Goal: Task Accomplishment & Management: Complete application form

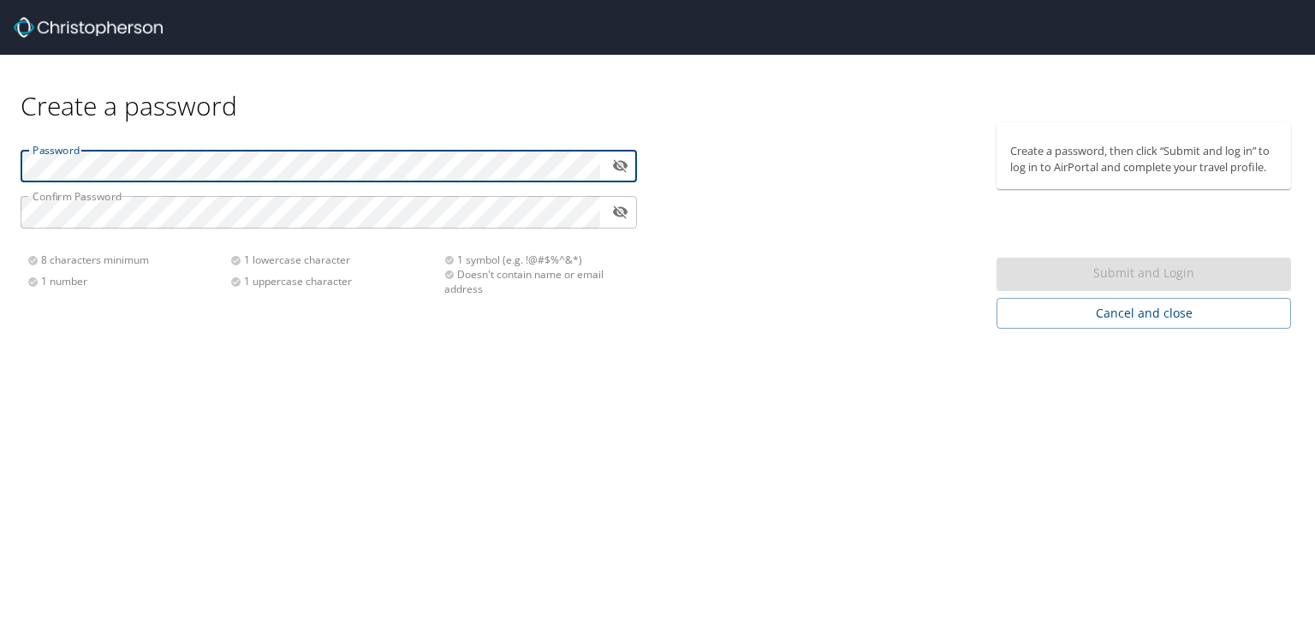
click at [600, 166] on div at bounding box center [600, 166] width 0 height 0
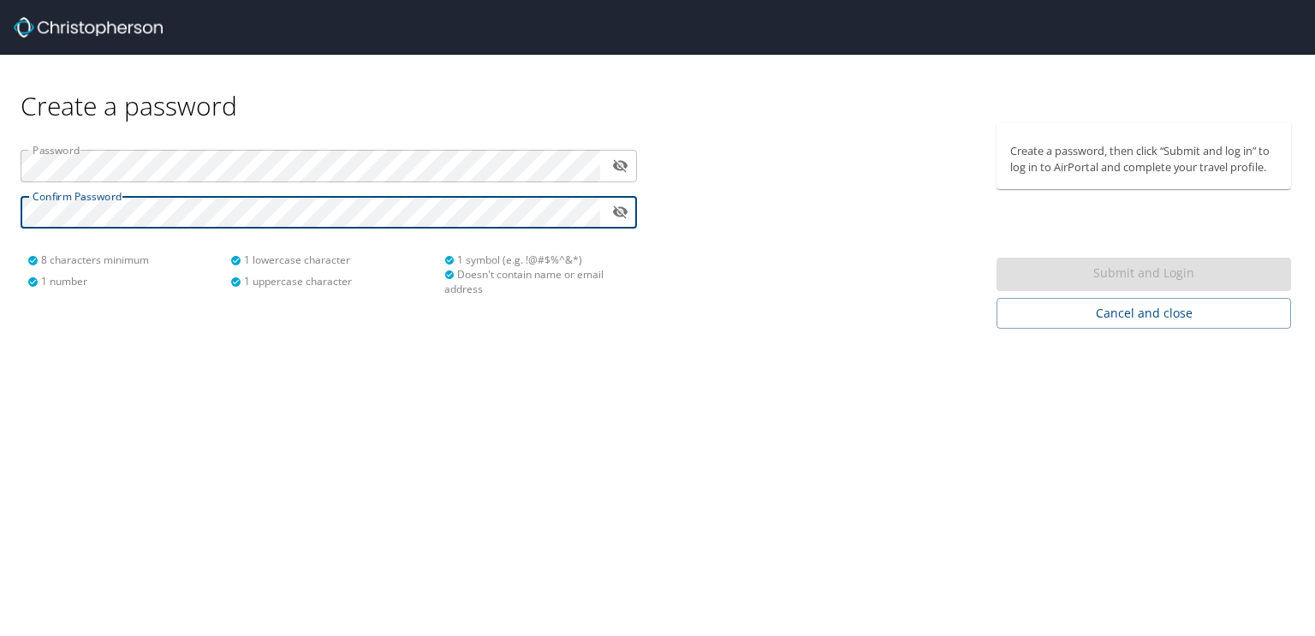
click at [600, 212] on div at bounding box center [600, 212] width 0 height 0
click at [617, 164] on icon "toggle password visibility" at bounding box center [619, 166] width 15 height 13
click at [17, 208] on div "Password ​ Confirm Password ​ 8 characters minimum 1 number 1 lowercase charact…" at bounding box center [328, 216] width 637 height 188
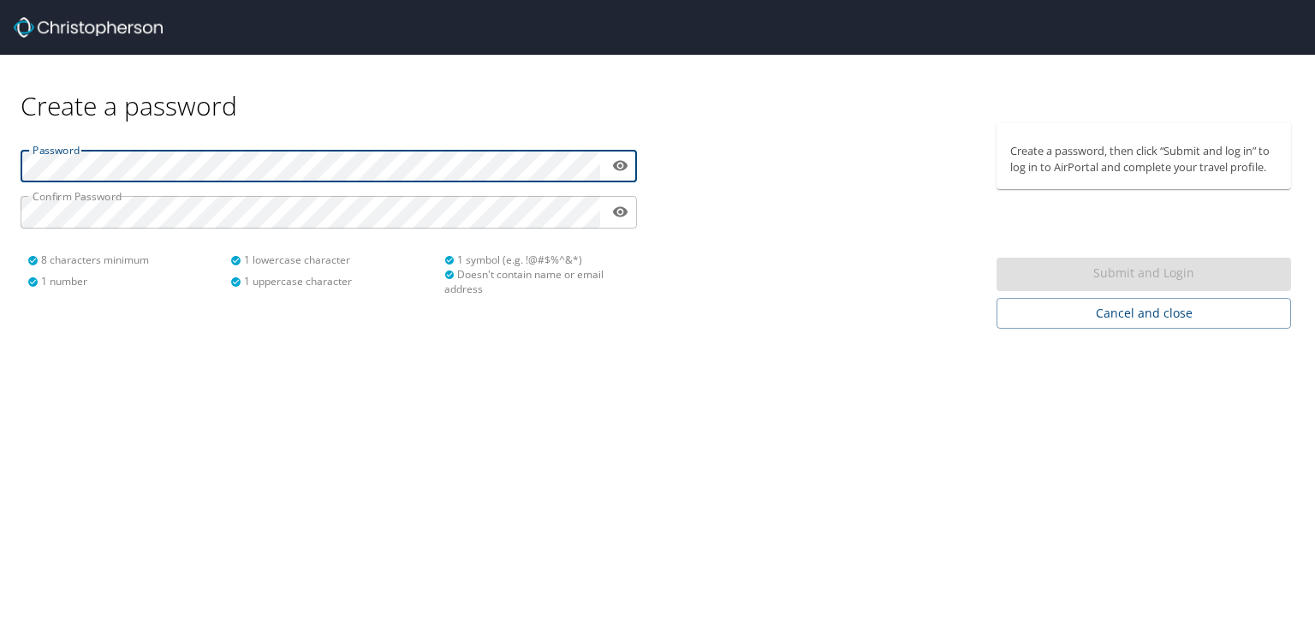
click at [0, 169] on html "Create a password Password ​ Confirm Password ​ 8 characters minimum 1 number 1…" at bounding box center [657, 318] width 1315 height 636
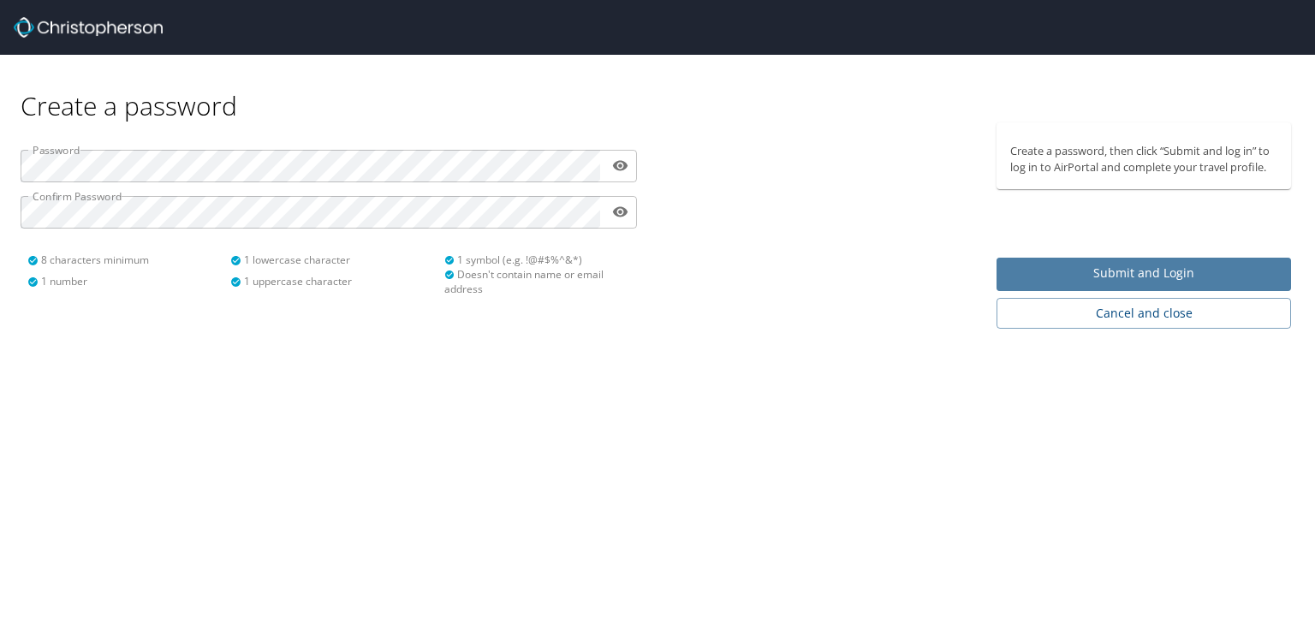
click at [1141, 273] on span "Submit and Login" at bounding box center [1144, 273] width 267 height 21
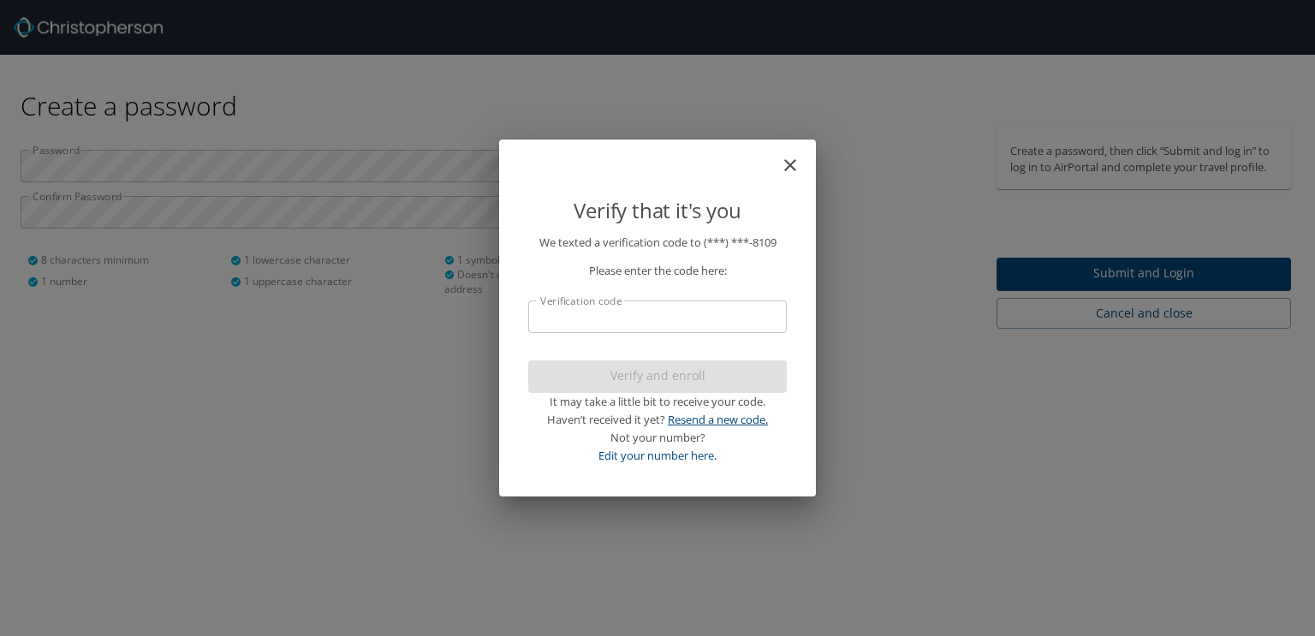
click at [696, 420] on link "Resend a new code." at bounding box center [718, 419] width 100 height 15
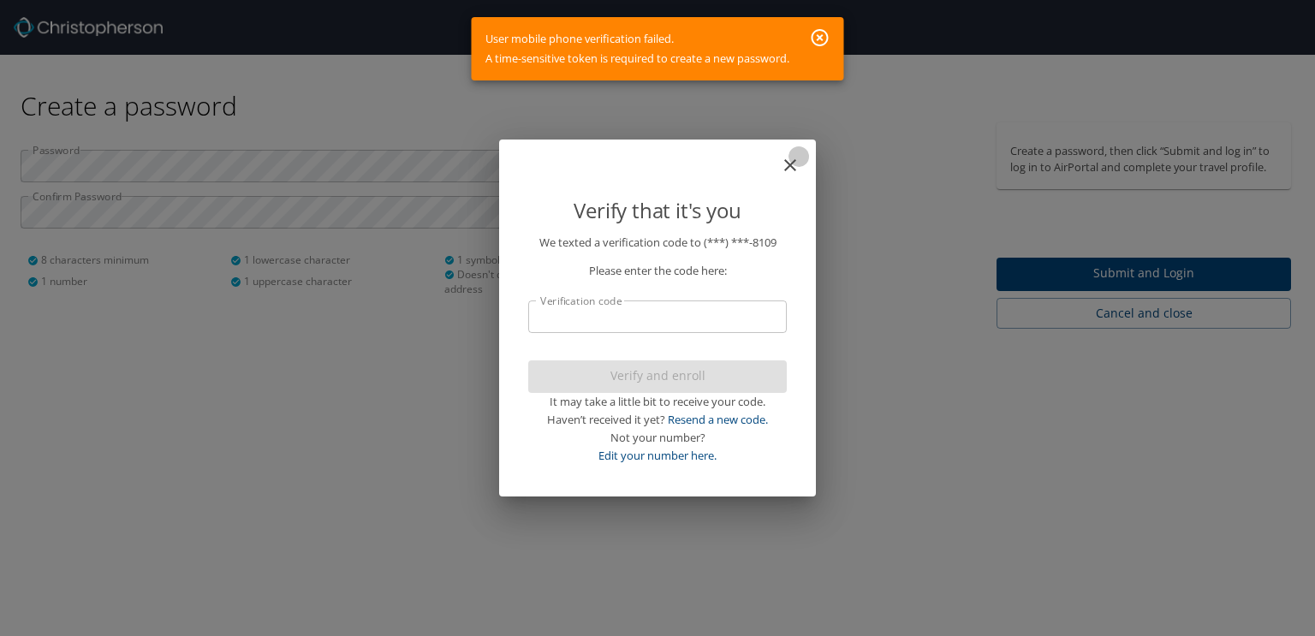
click at [796, 165] on icon "close" at bounding box center [790, 165] width 21 height 21
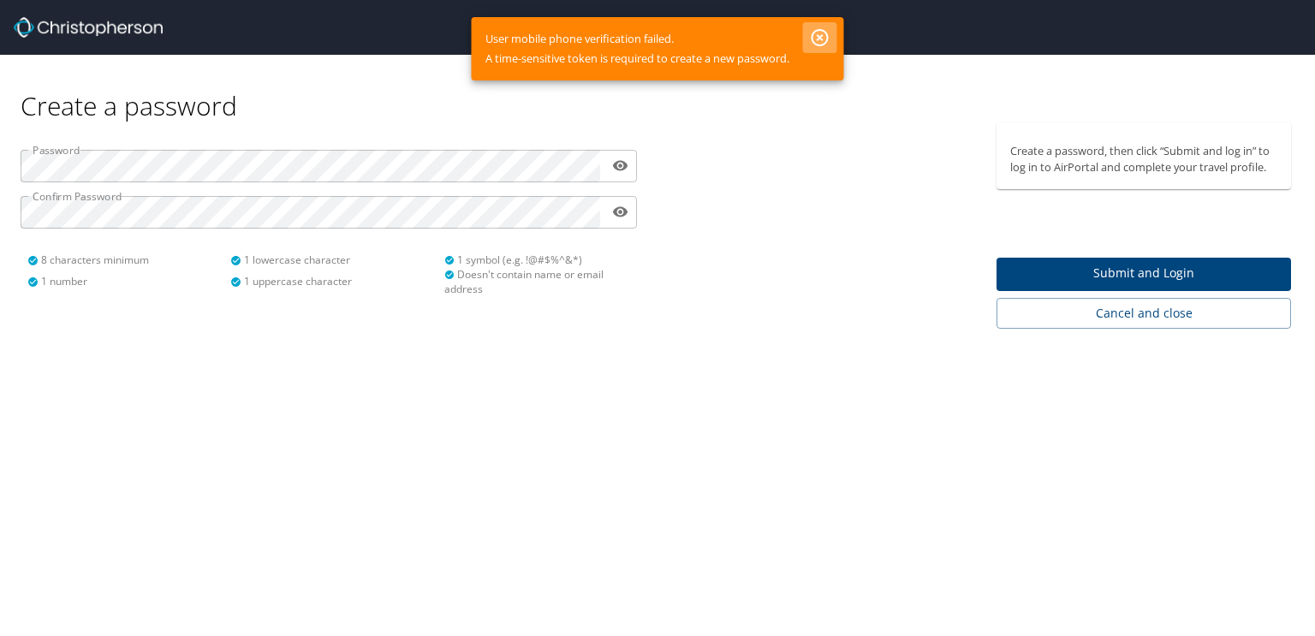
click at [822, 39] on icon "button" at bounding box center [820, 37] width 17 height 17
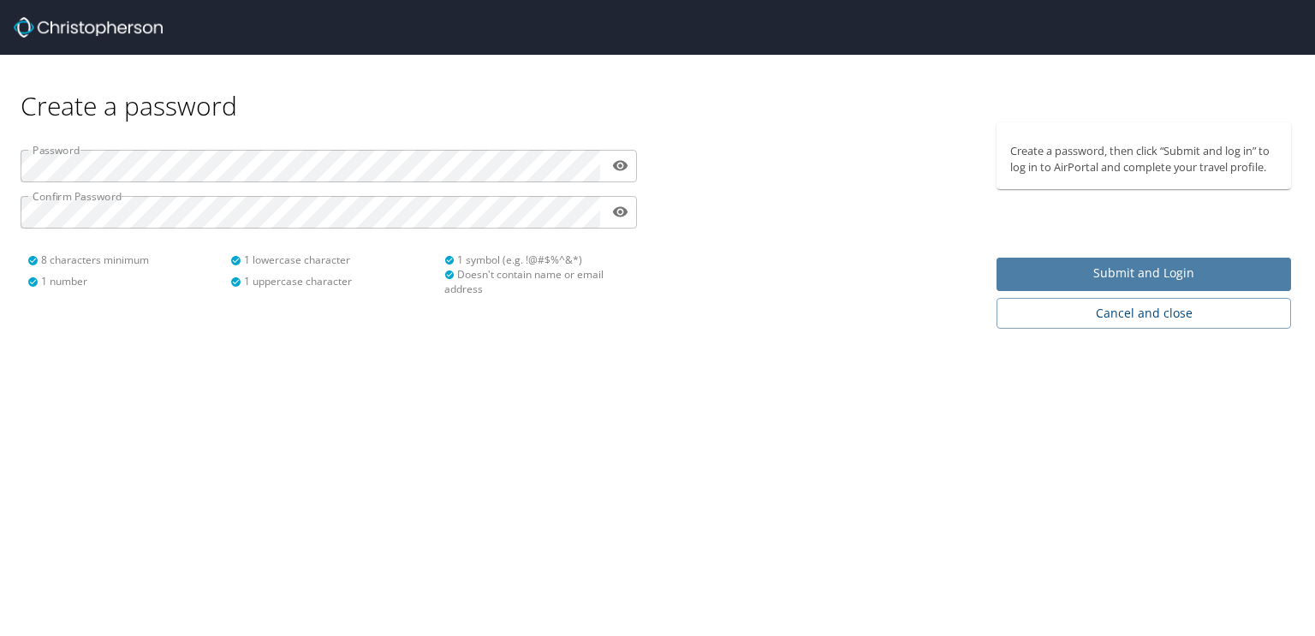
click at [1159, 265] on span "Submit and Login" at bounding box center [1144, 273] width 267 height 21
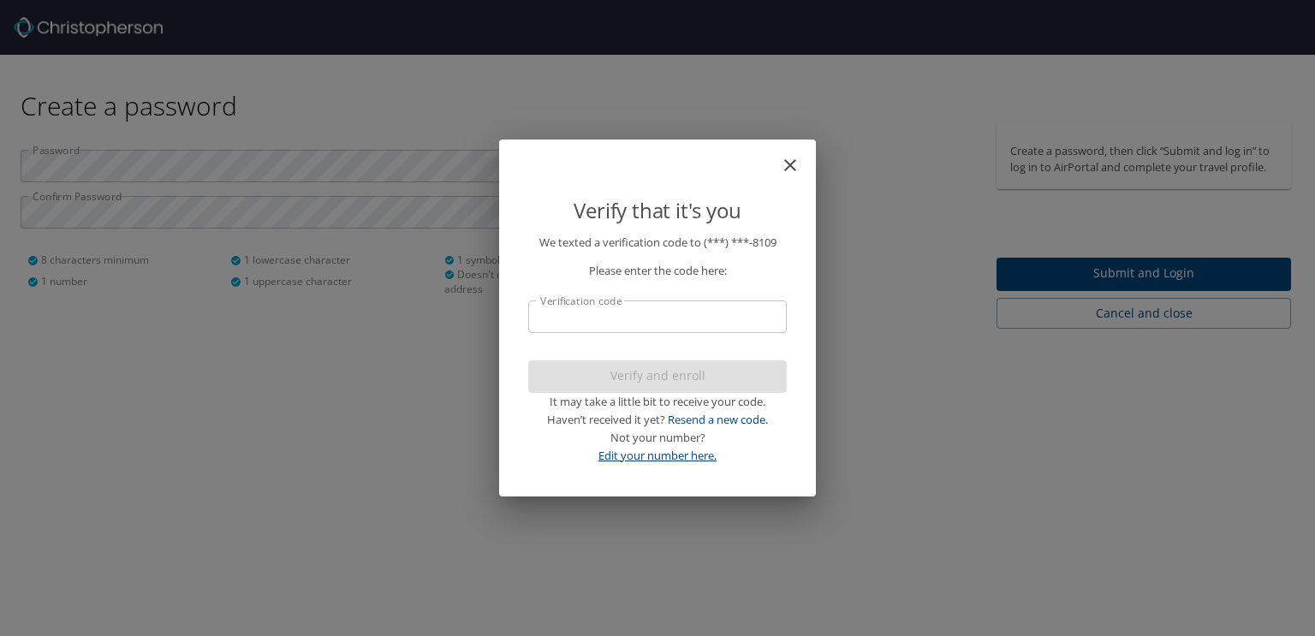
click at [659, 458] on link "Edit your number here." at bounding box center [658, 455] width 118 height 15
select select "US"
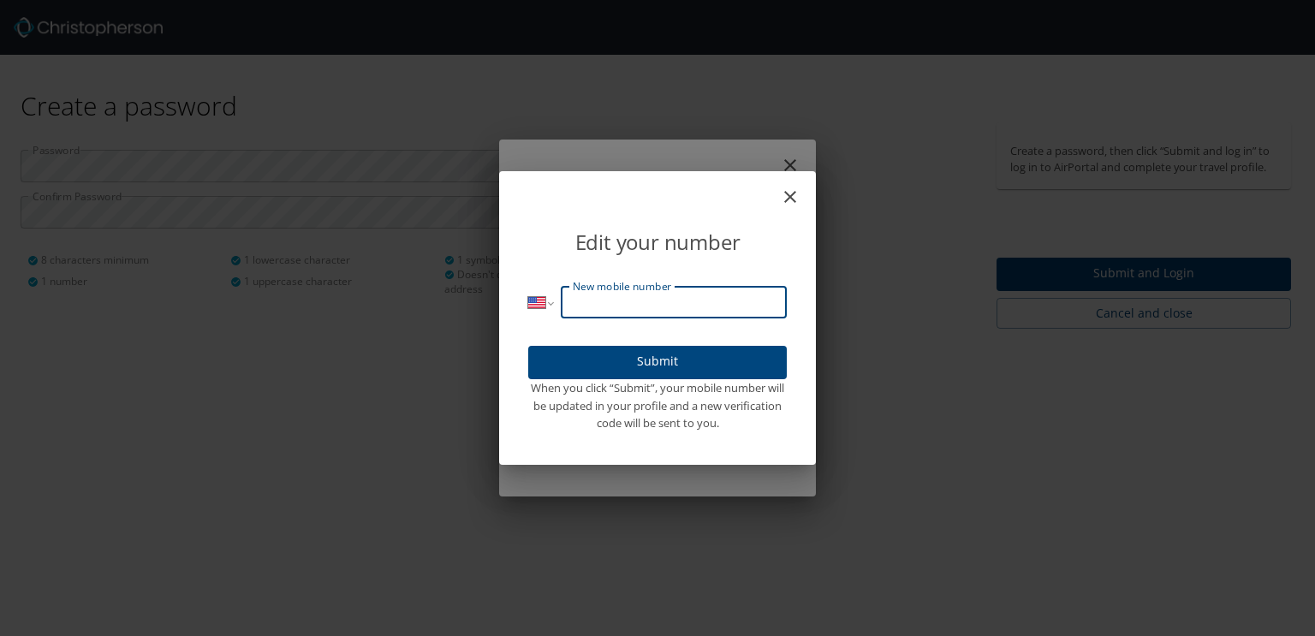
click at [586, 310] on input "New mobile number" at bounding box center [674, 302] width 226 height 33
type input "(720) 827-8109"
click at [687, 365] on span "Submit" at bounding box center [657, 361] width 231 height 21
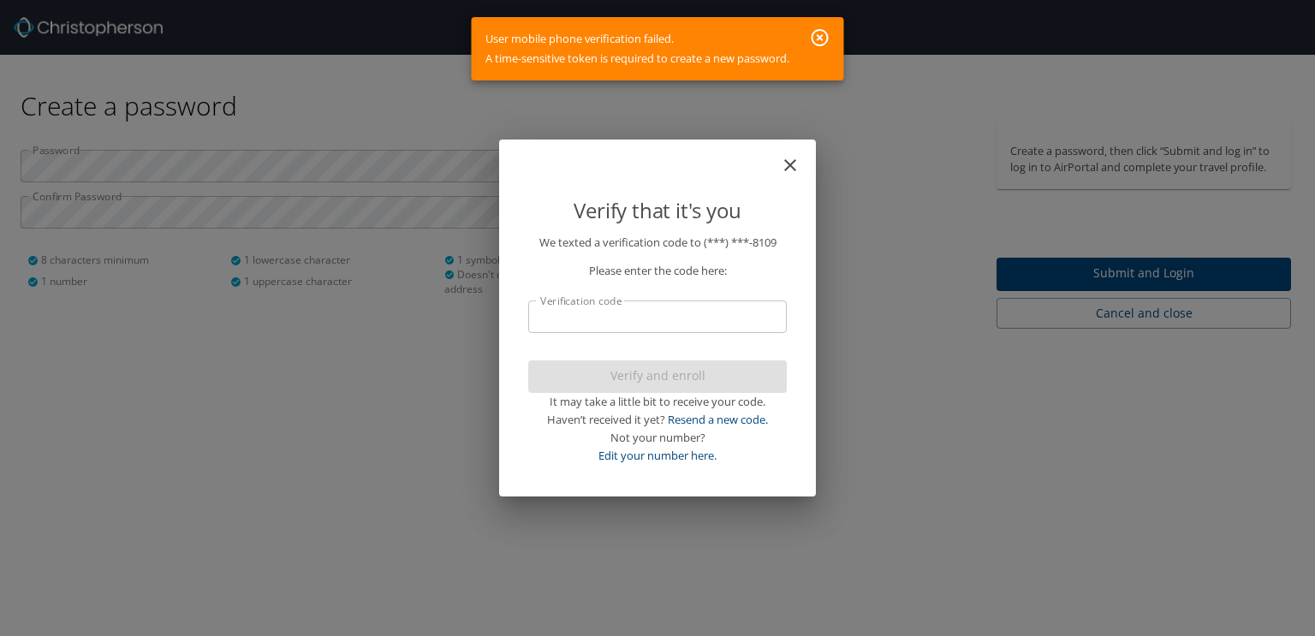
click at [820, 28] on icon "button" at bounding box center [820, 37] width 21 height 21
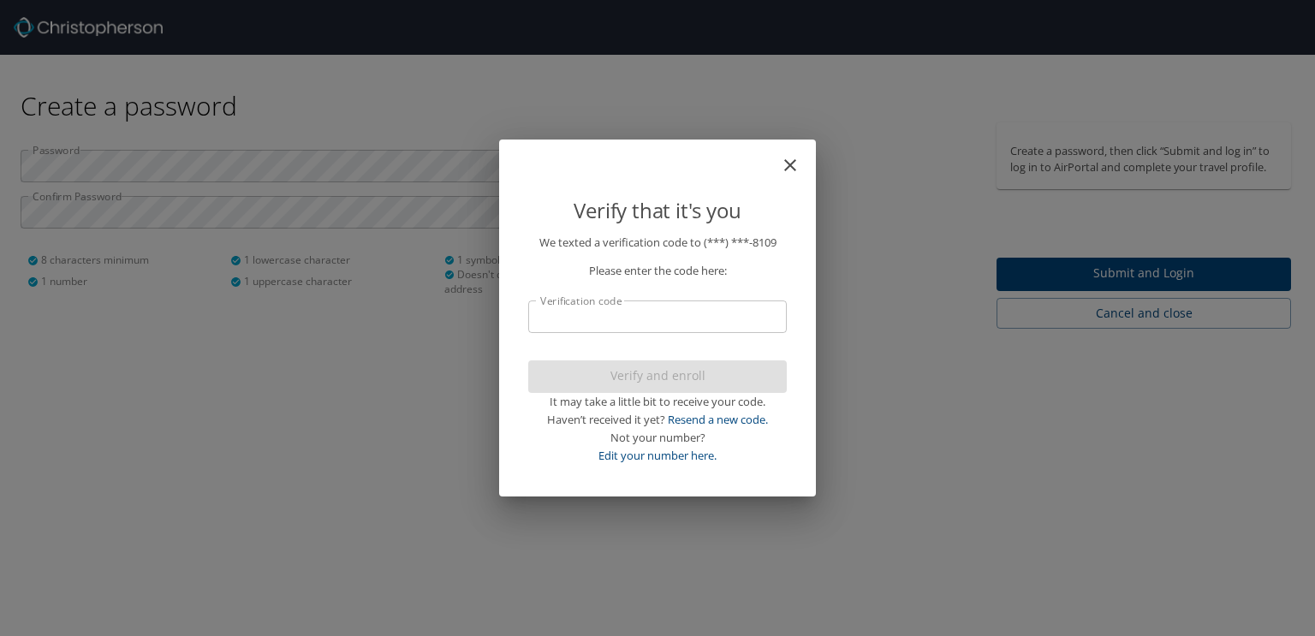
click at [796, 160] on icon "close" at bounding box center [790, 165] width 21 height 21
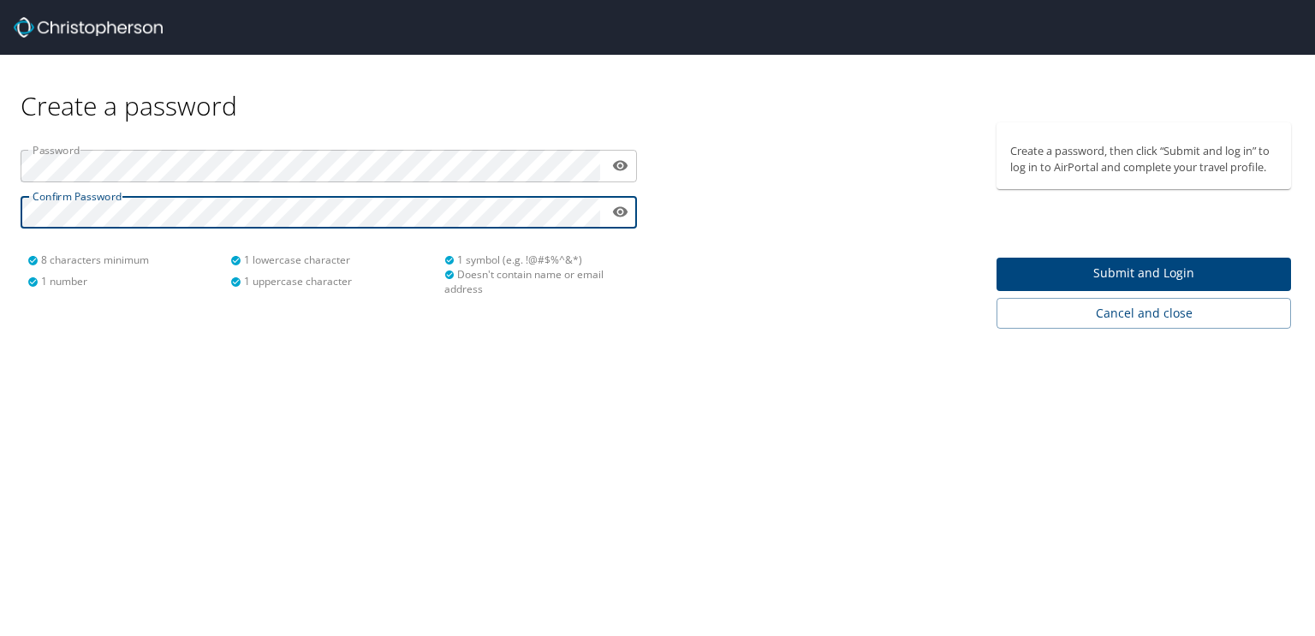
click at [0, 188] on html "Create a password Password ​ Confirm Password ​ 8 characters minimum 1 number 1…" at bounding box center [657, 318] width 1315 height 636
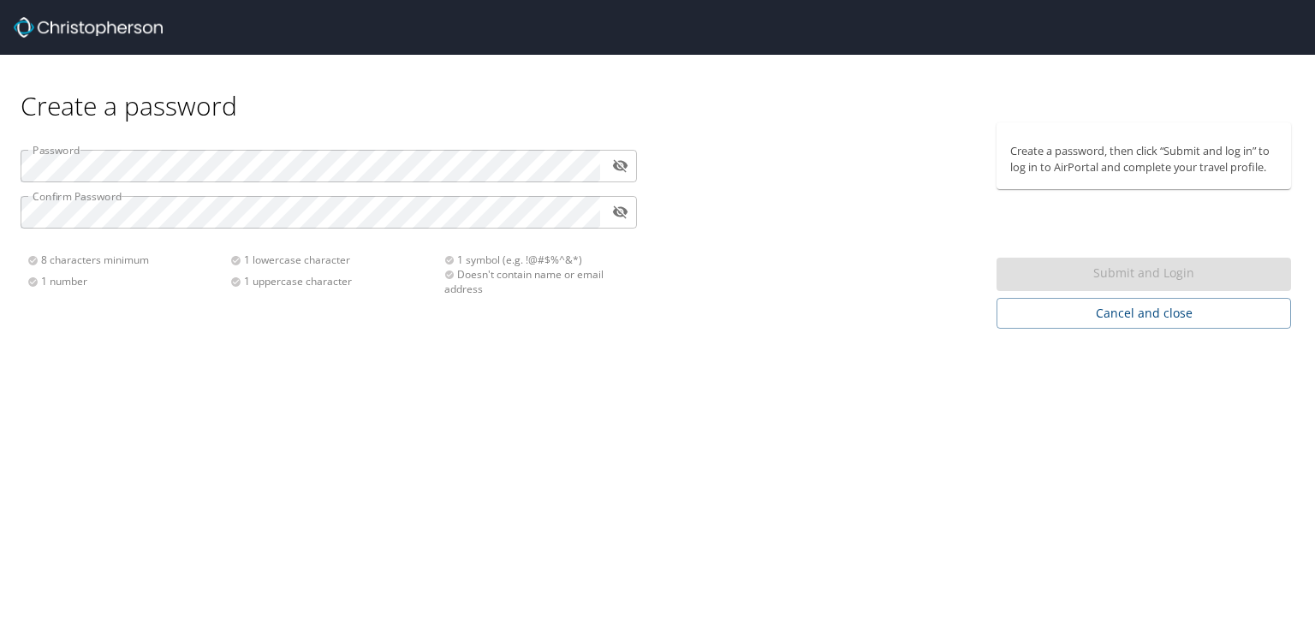
click at [600, 166] on div at bounding box center [600, 166] width 0 height 0
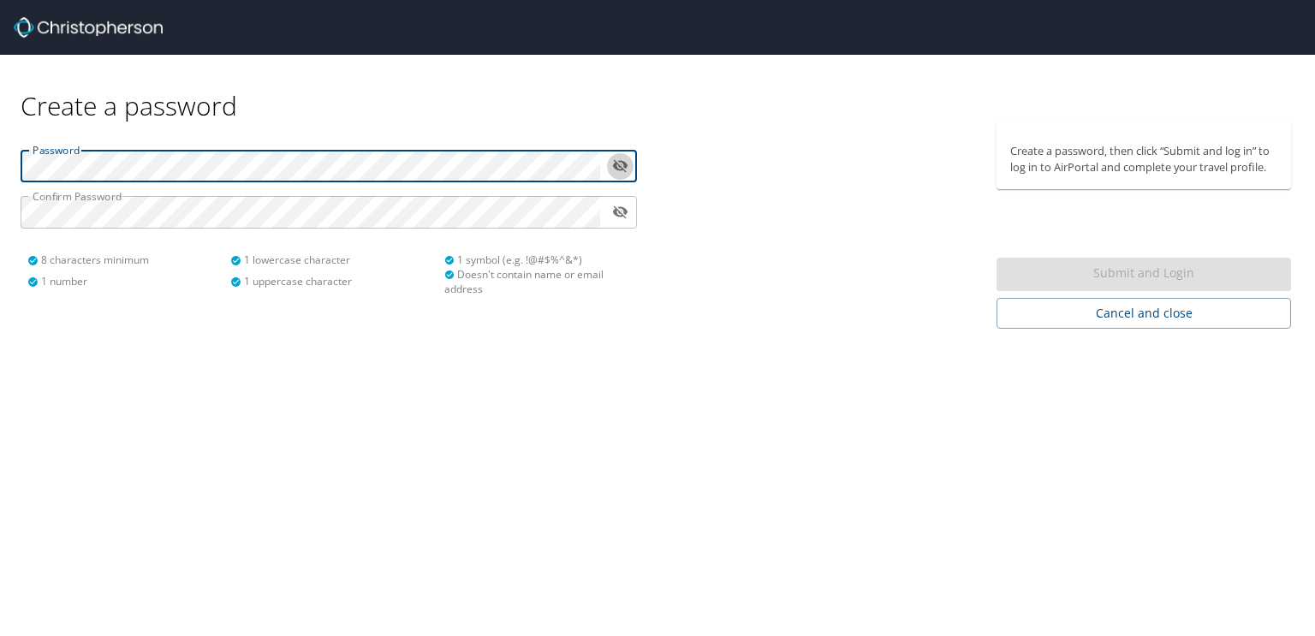
click at [618, 169] on icon "toggle password visibility" at bounding box center [620, 166] width 16 height 16
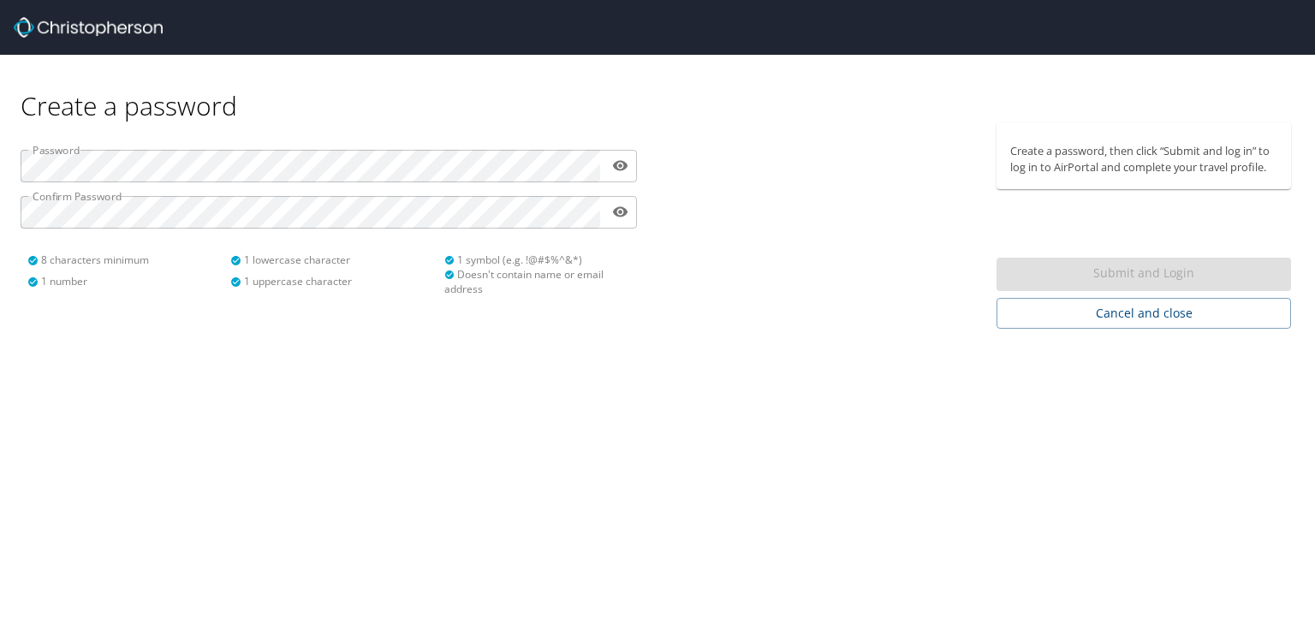
drag, startPoint x: 699, startPoint y: 403, endPoint x: 667, endPoint y: 386, distance: 35.6
click at [699, 403] on div "Create a password Password ​ Confirm Password ​ 8 characters minimum 1 number 1…" at bounding box center [657, 318] width 1315 height 636
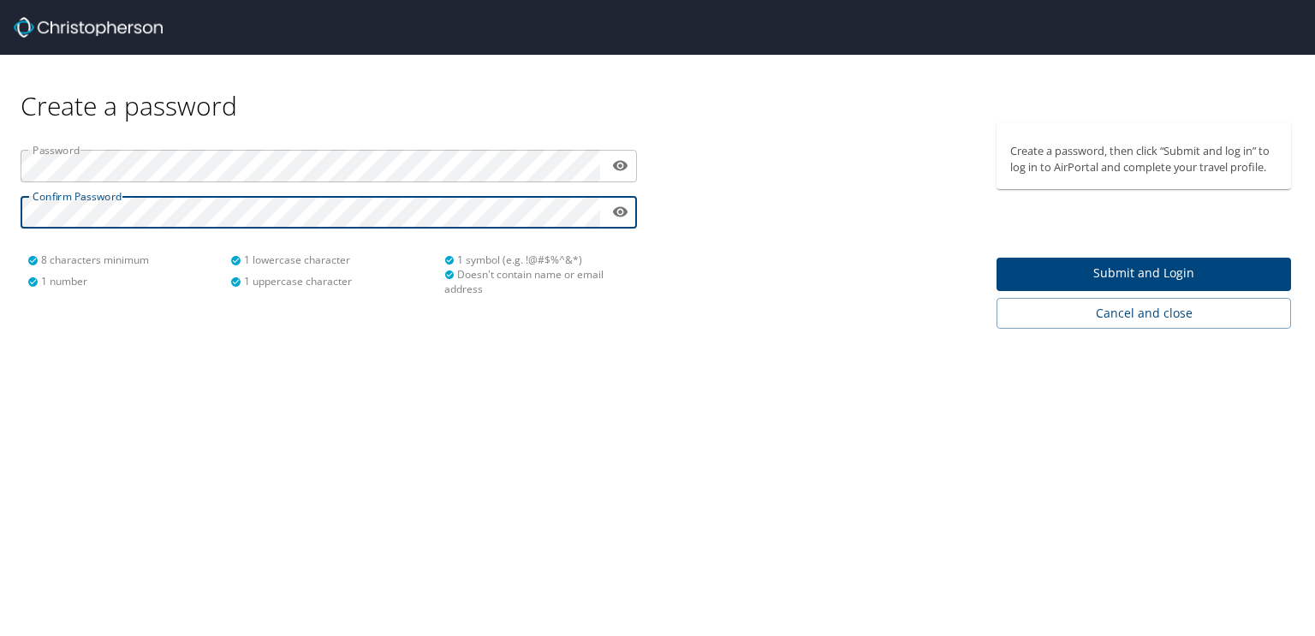
click at [1106, 273] on span "Submit and Login" at bounding box center [1144, 273] width 267 height 21
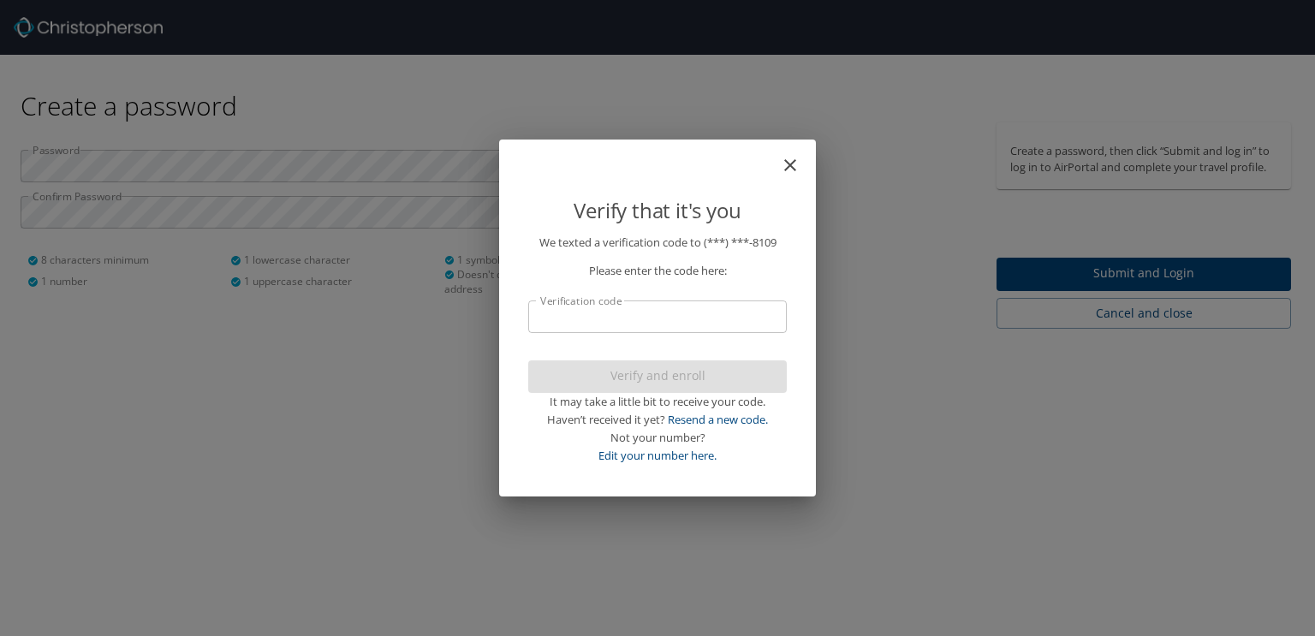
click at [690, 305] on input "Verification code" at bounding box center [657, 317] width 259 height 33
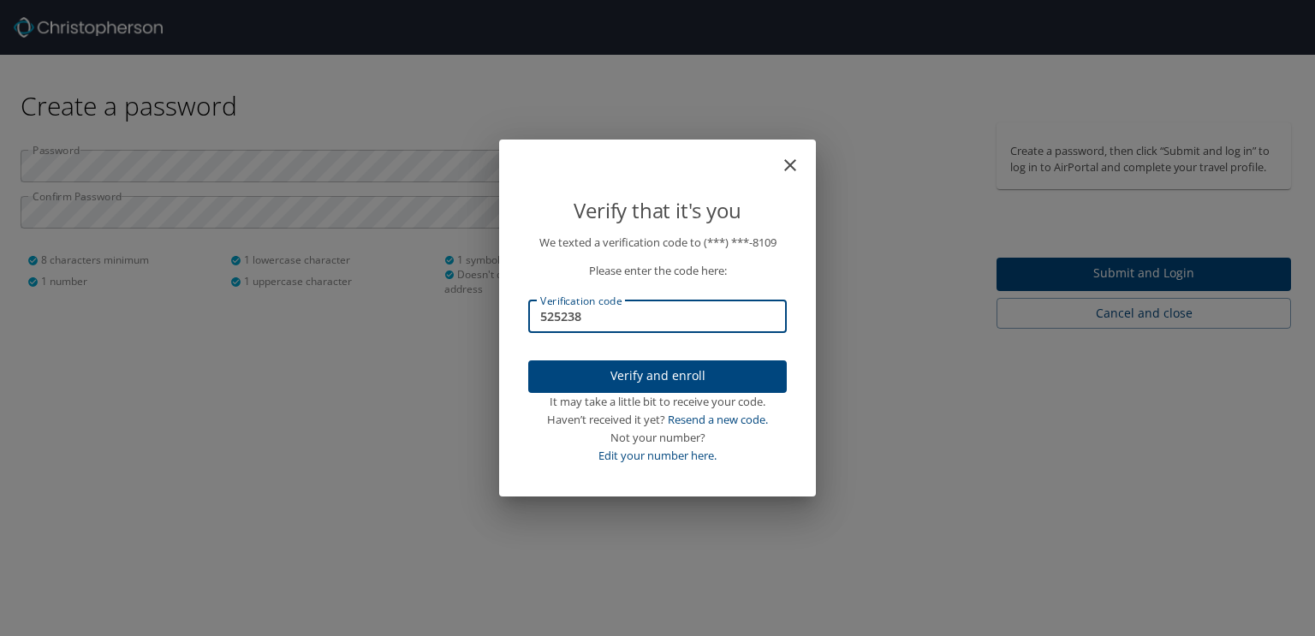
type input "525238"
click at [693, 382] on span "Verify and enroll" at bounding box center [657, 376] width 231 height 21
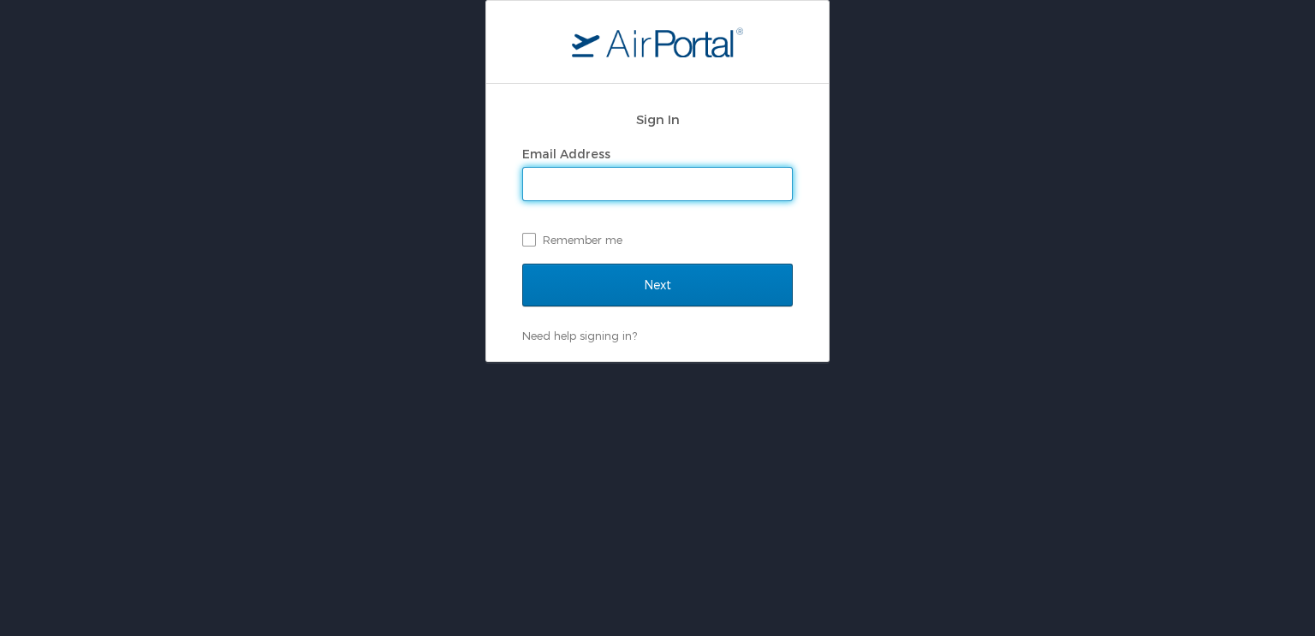
click at [641, 187] on input "Email Address" at bounding box center [657, 184] width 269 height 33
type input "greg.williams@coloradosos.gov"
drag, startPoint x: 719, startPoint y: 188, endPoint x: 524, endPoint y: 188, distance: 194.4
click at [524, 188] on input "greg.williams@coloradosos.gov" at bounding box center [657, 184] width 269 height 33
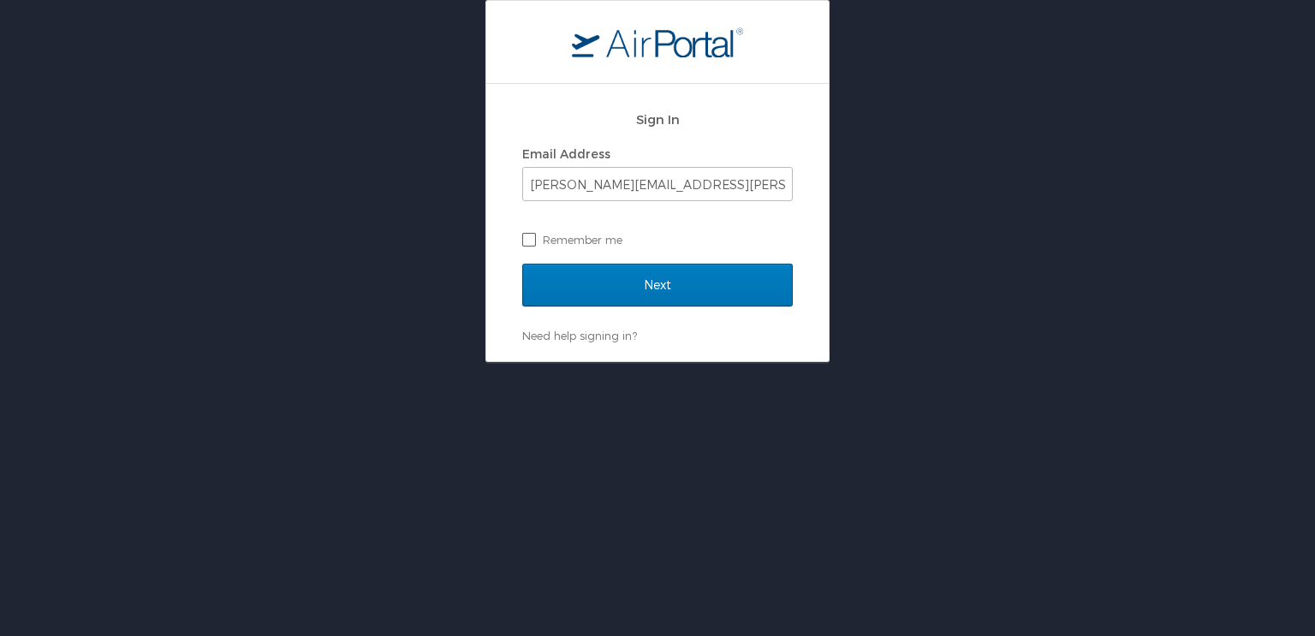
click at [528, 236] on label "Remember me" at bounding box center [657, 240] width 271 height 26
click at [528, 236] on input "Remember me" at bounding box center [527, 238] width 11 height 11
checkbox input "true"
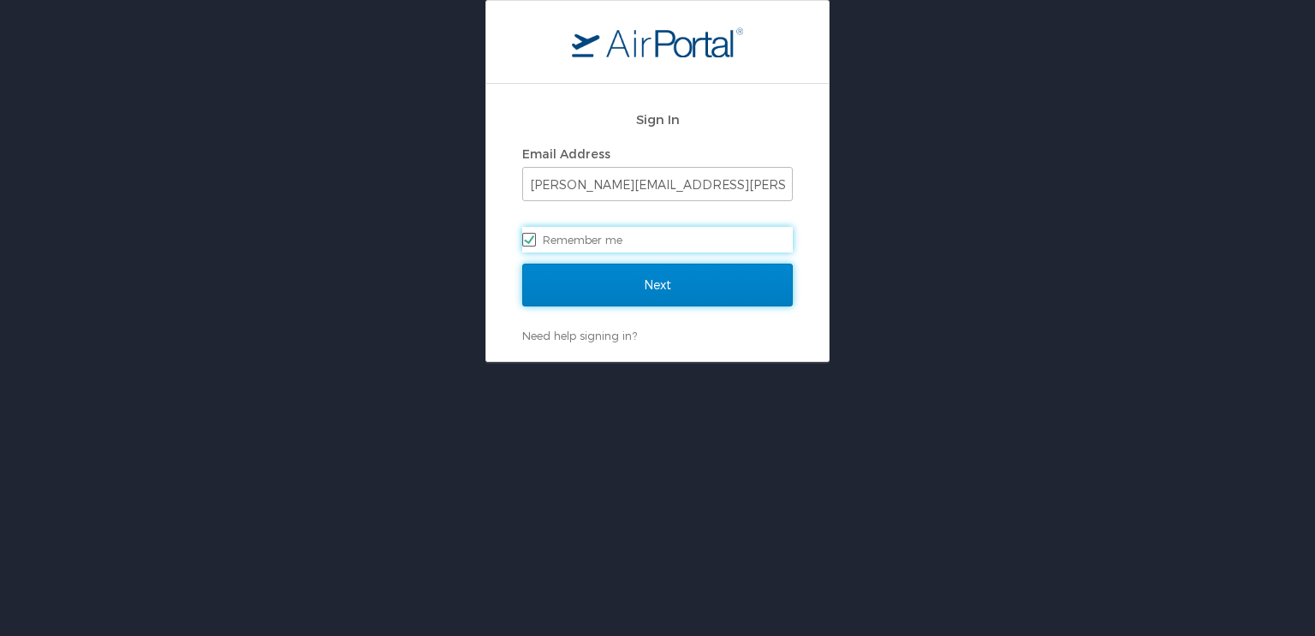
click at [617, 283] on input "Next" at bounding box center [657, 285] width 271 height 43
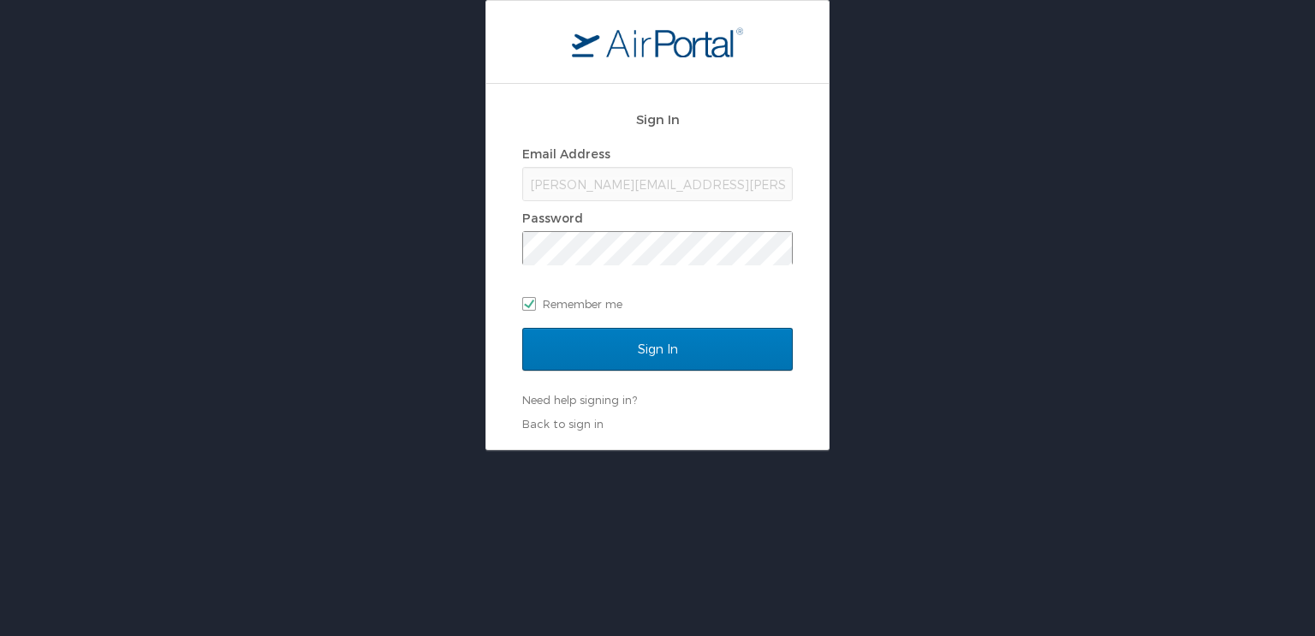
click at [523, 265] on div at bounding box center [523, 265] width 0 height 0
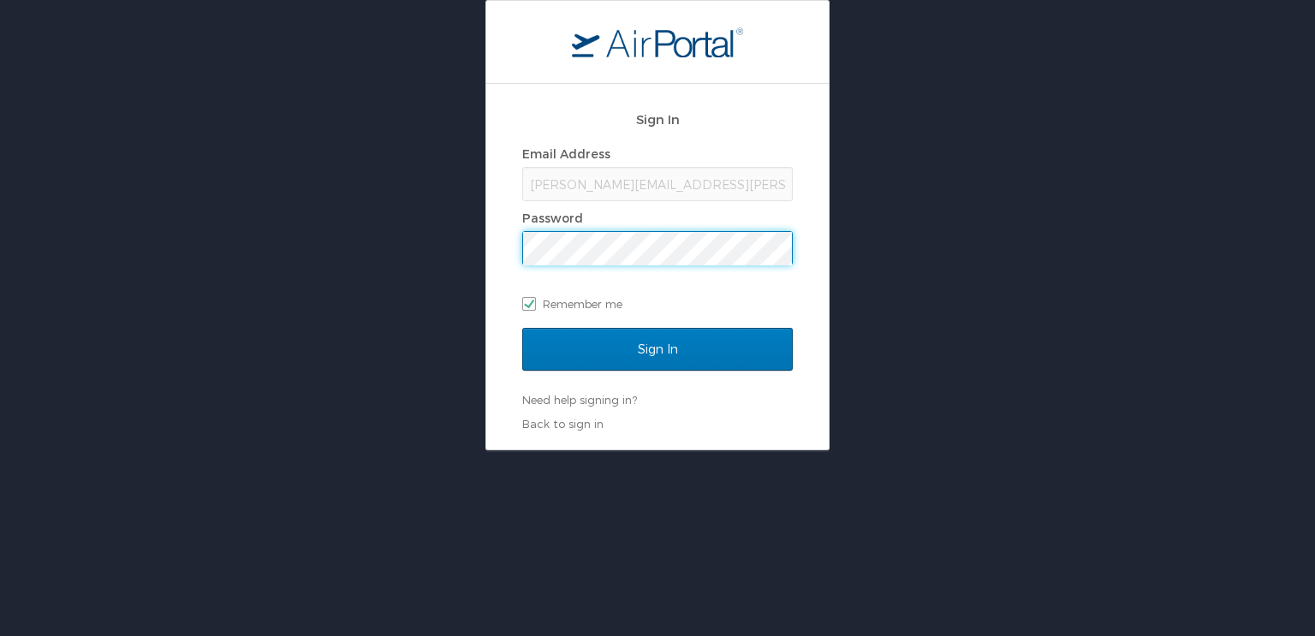
click at [777, 181] on div "greg.williams@coloradosos.gov" at bounding box center [657, 184] width 271 height 34
click at [771, 181] on div "greg.williams@coloradosos.gov" at bounding box center [657, 184] width 271 height 34
click at [523, 265] on div at bounding box center [523, 265] width 0 height 0
click at [444, 251] on div "Sign In Email Address greg.williams@coloradosos.gov Password Remember me Sign I…" at bounding box center [657, 225] width 1315 height 450
click at [767, 177] on div "greg.williams@coloradosos.gov" at bounding box center [657, 184] width 271 height 34
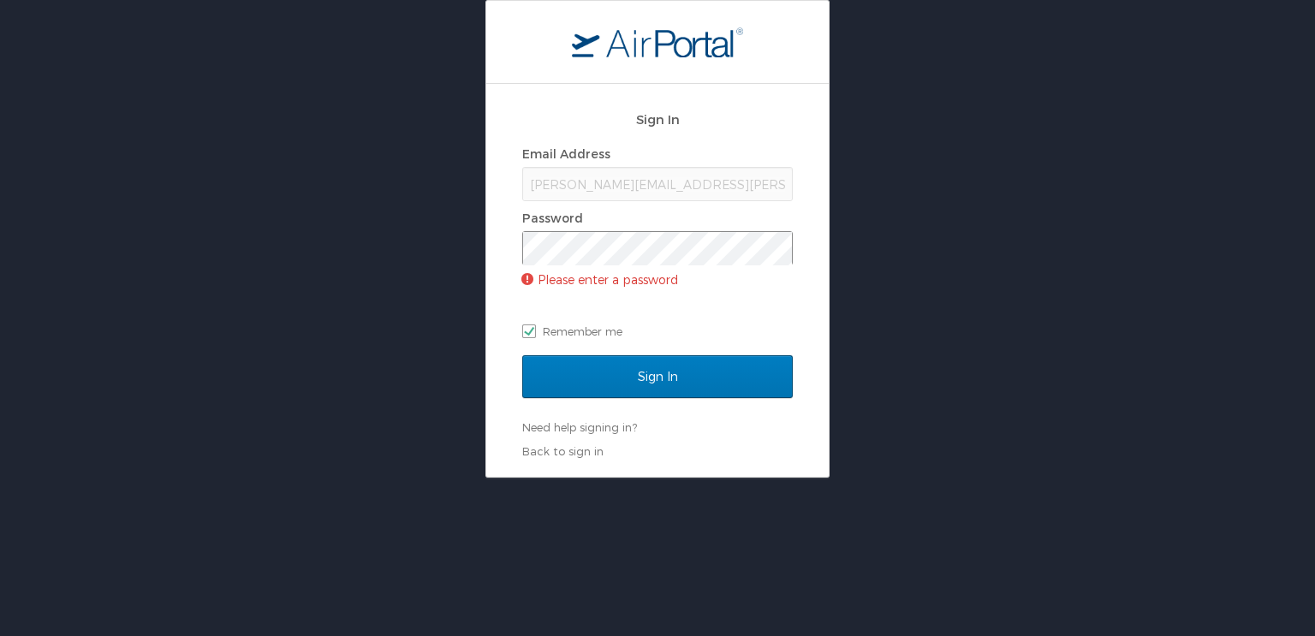
click at [523, 265] on div at bounding box center [523, 265] width 0 height 0
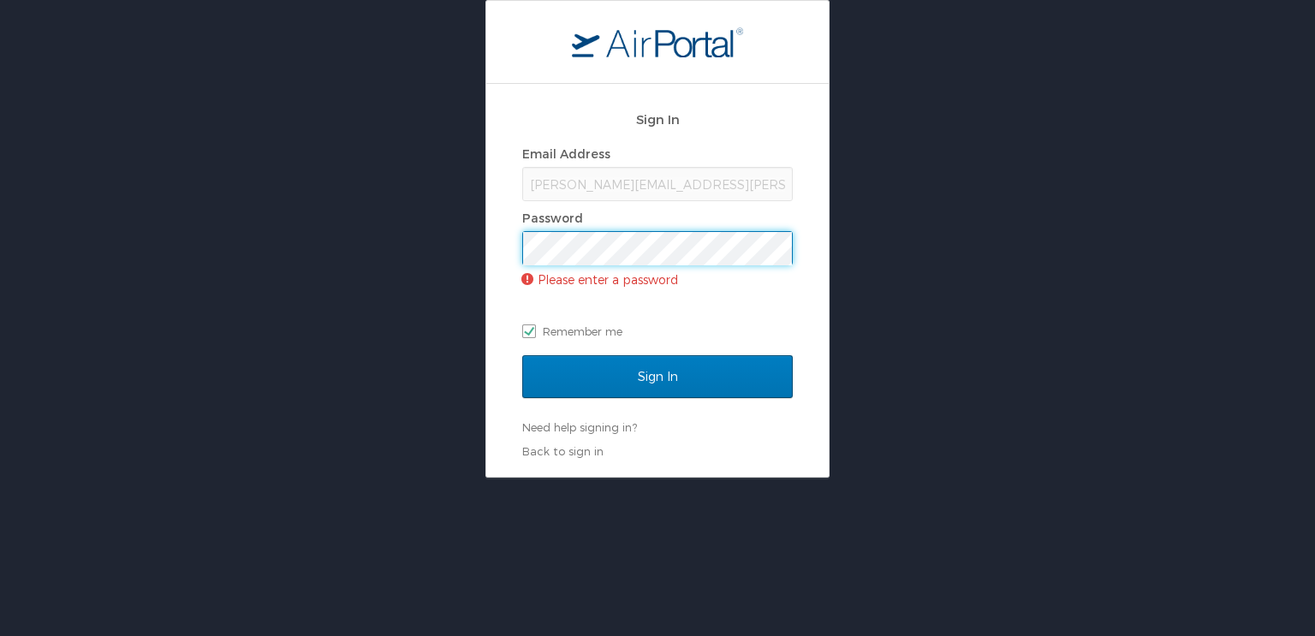
click at [523, 265] on div at bounding box center [523, 265] width 0 height 0
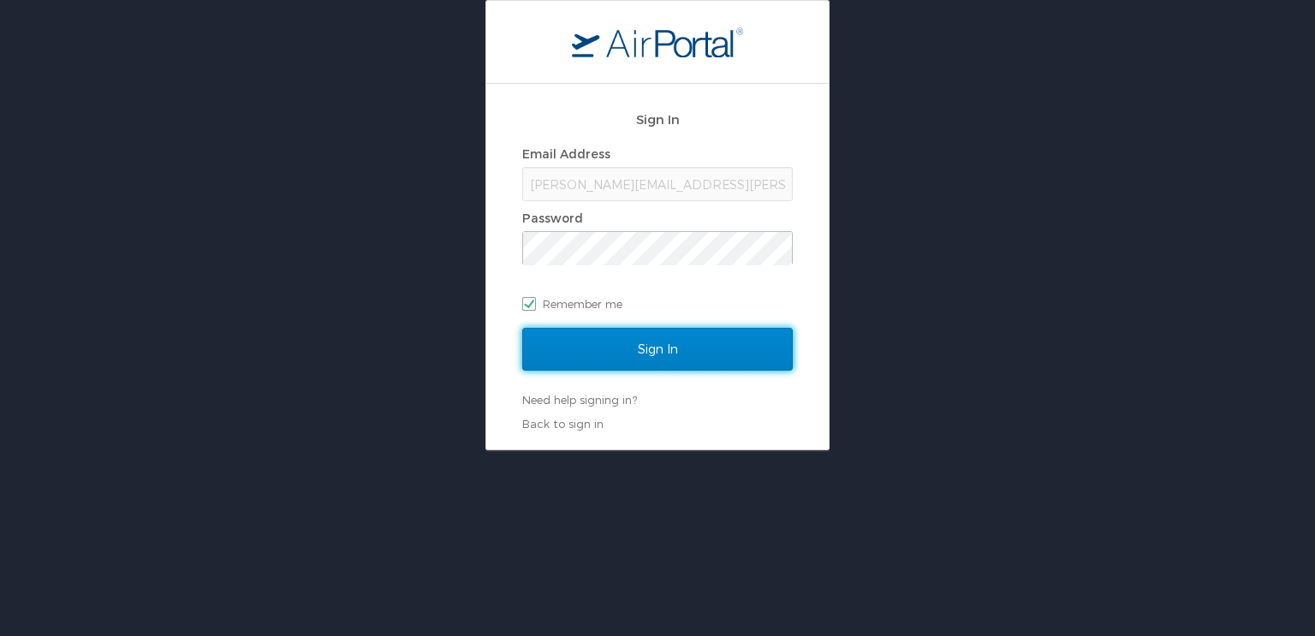
click at [656, 343] on input "Sign In" at bounding box center [657, 349] width 271 height 43
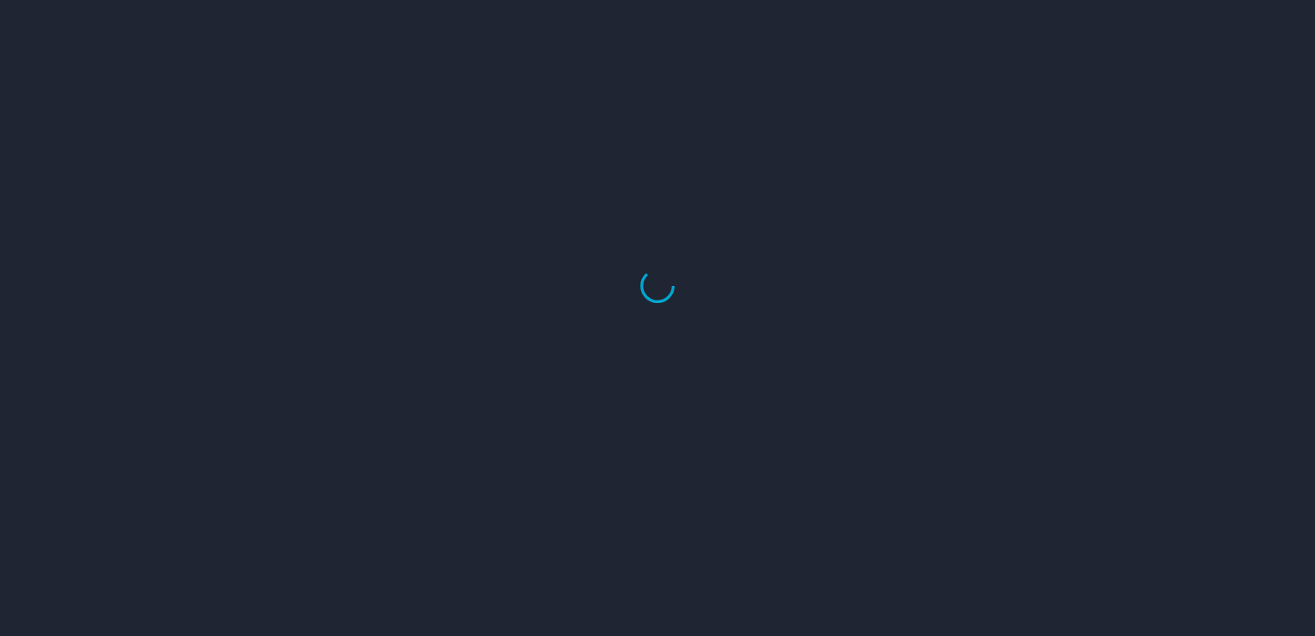
select select "US"
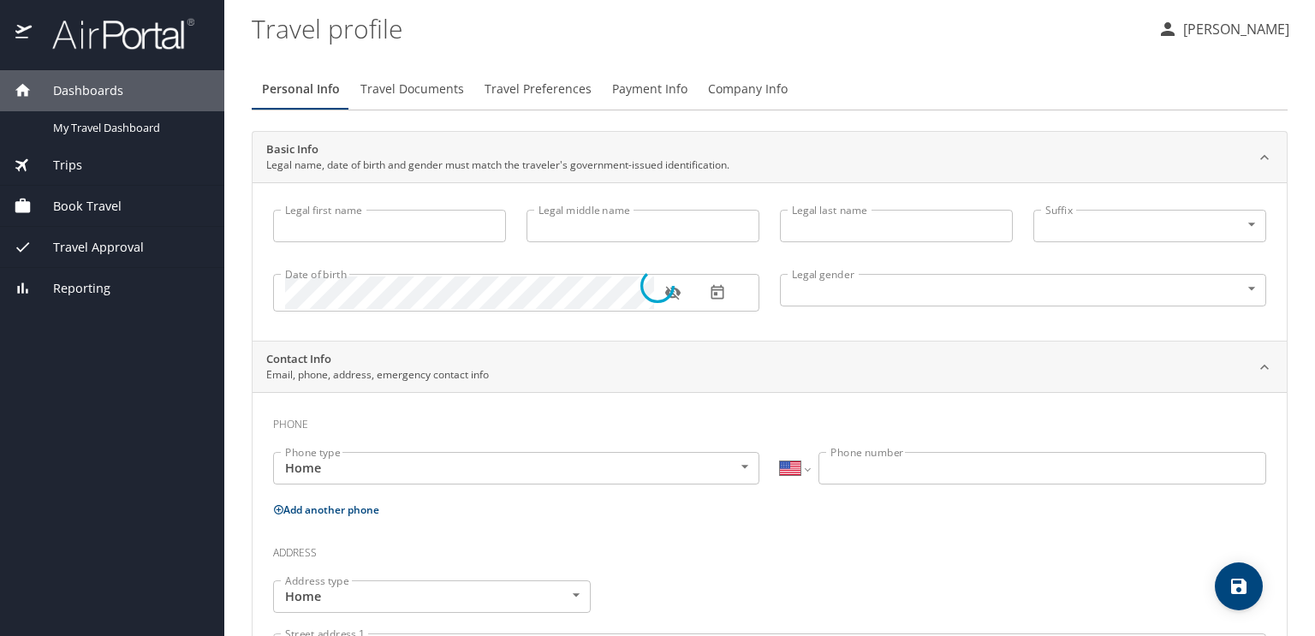
type input "Gregory"
type input "Williams"
type input "Male"
select select "US"
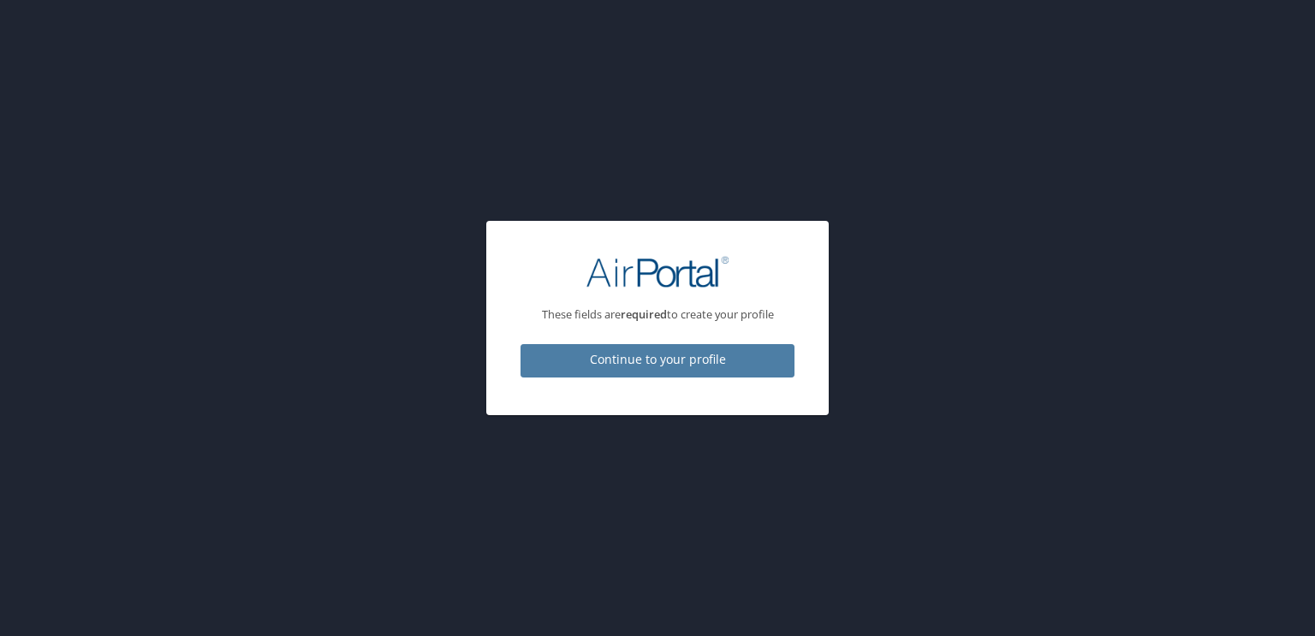
click at [692, 359] on span "Continue to your profile" at bounding box center [657, 359] width 247 height 21
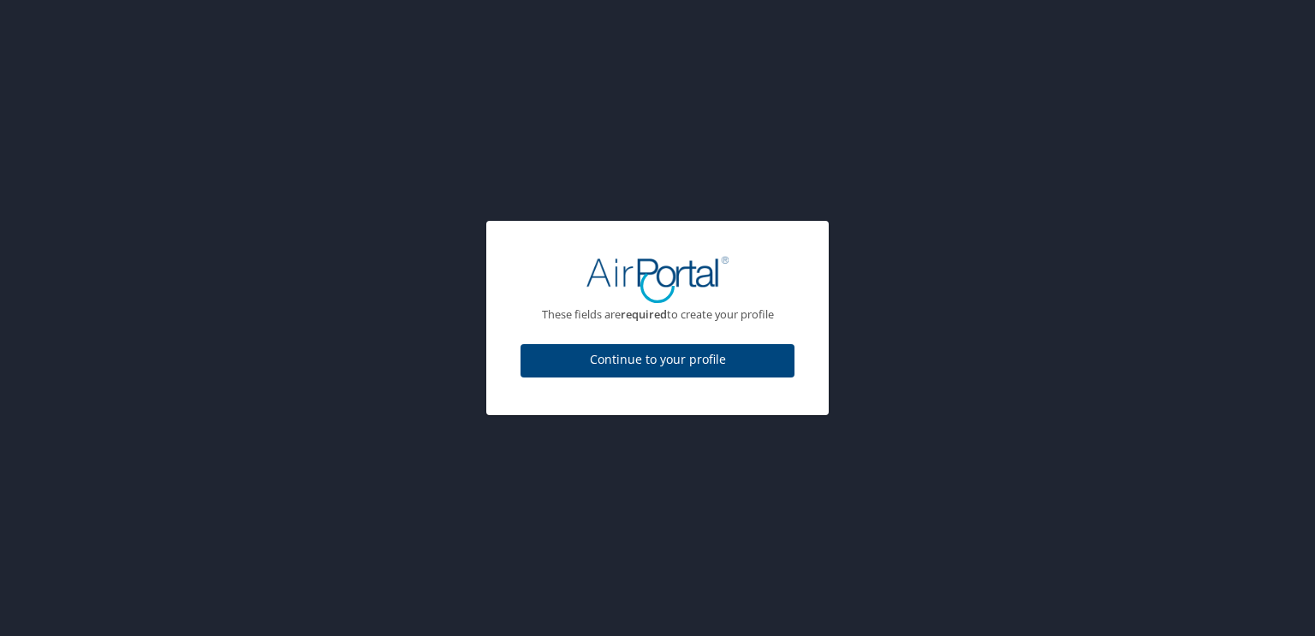
select select "US"
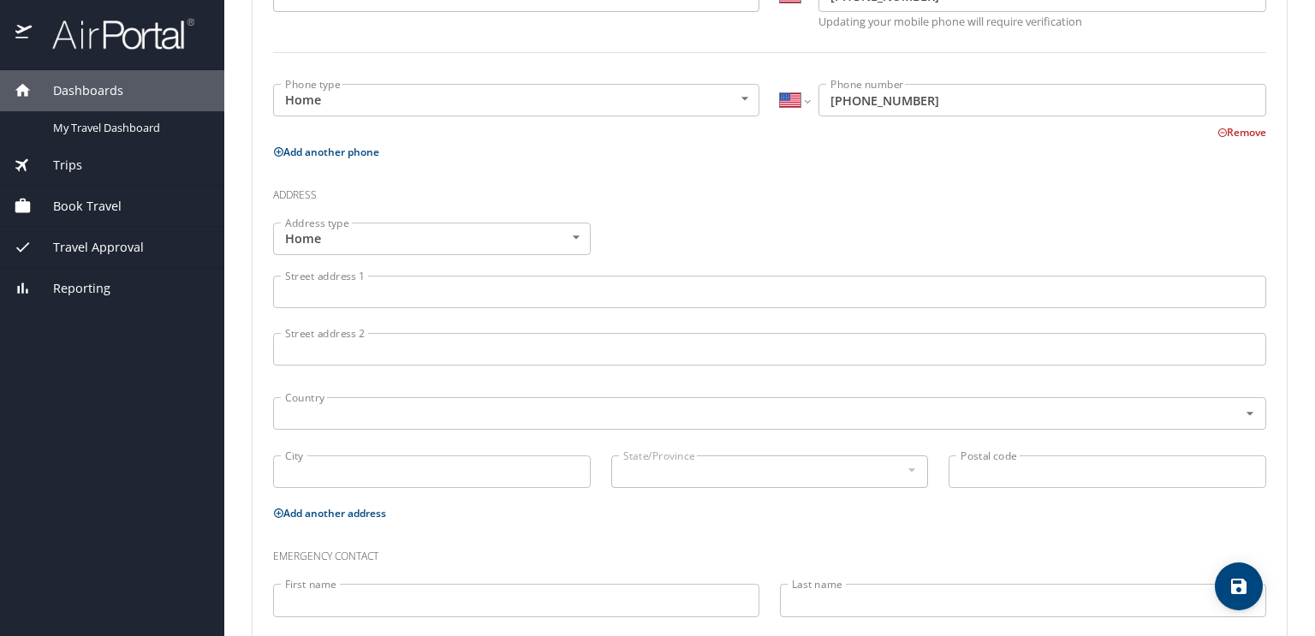
scroll to position [514, 0]
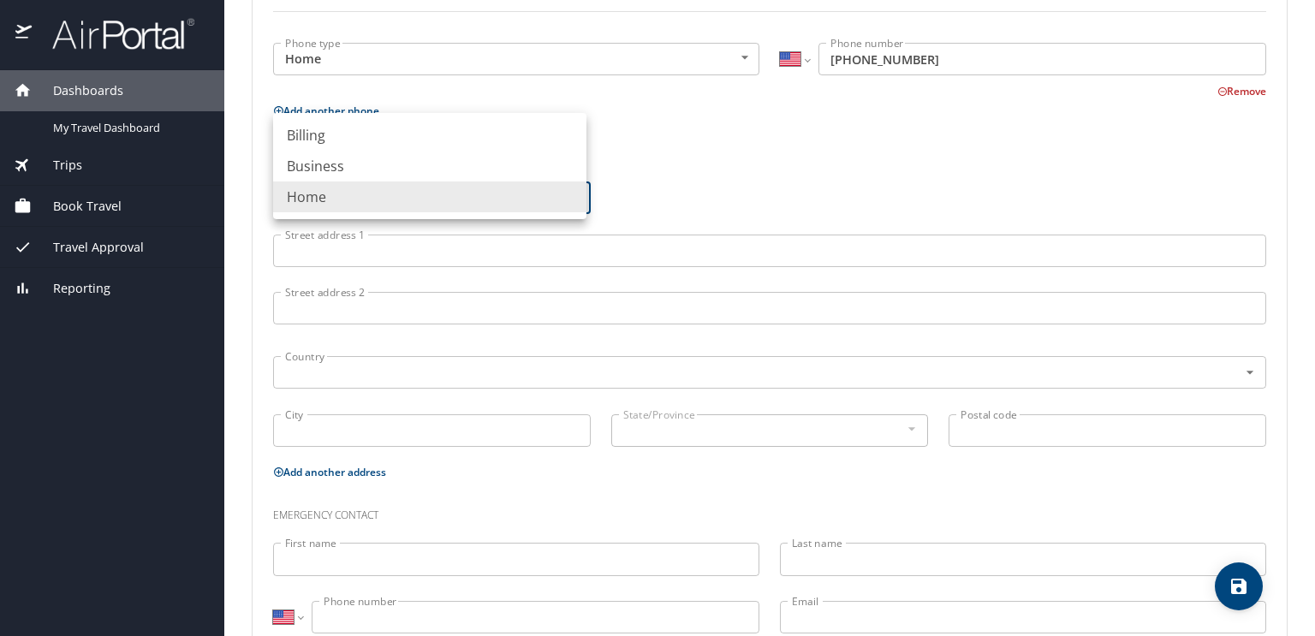
click at [570, 193] on body "Dashboards My Travel Dashboard Trips Current / Future Trips Past Trips Trips Mi…" at bounding box center [657, 318] width 1315 height 636
drag, startPoint x: 763, startPoint y: 210, endPoint x: 726, endPoint y: 222, distance: 38.7
click at [764, 210] on div at bounding box center [657, 318] width 1315 height 636
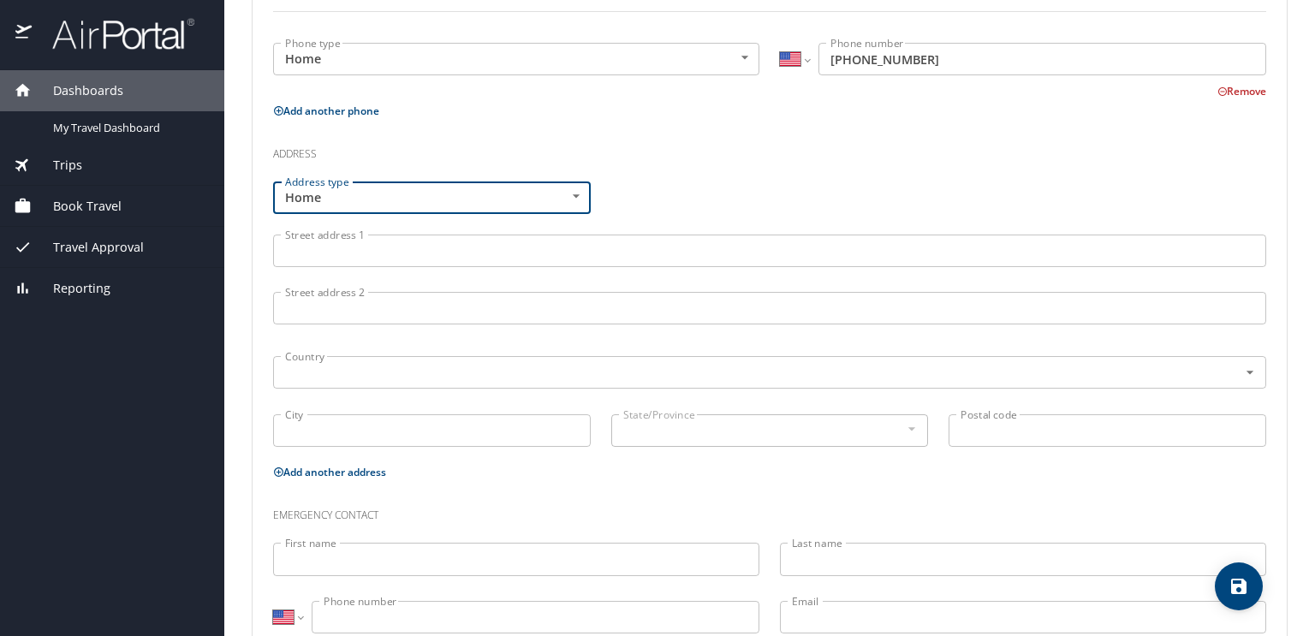
click at [369, 259] on input "Street address 1" at bounding box center [769, 251] width 993 height 33
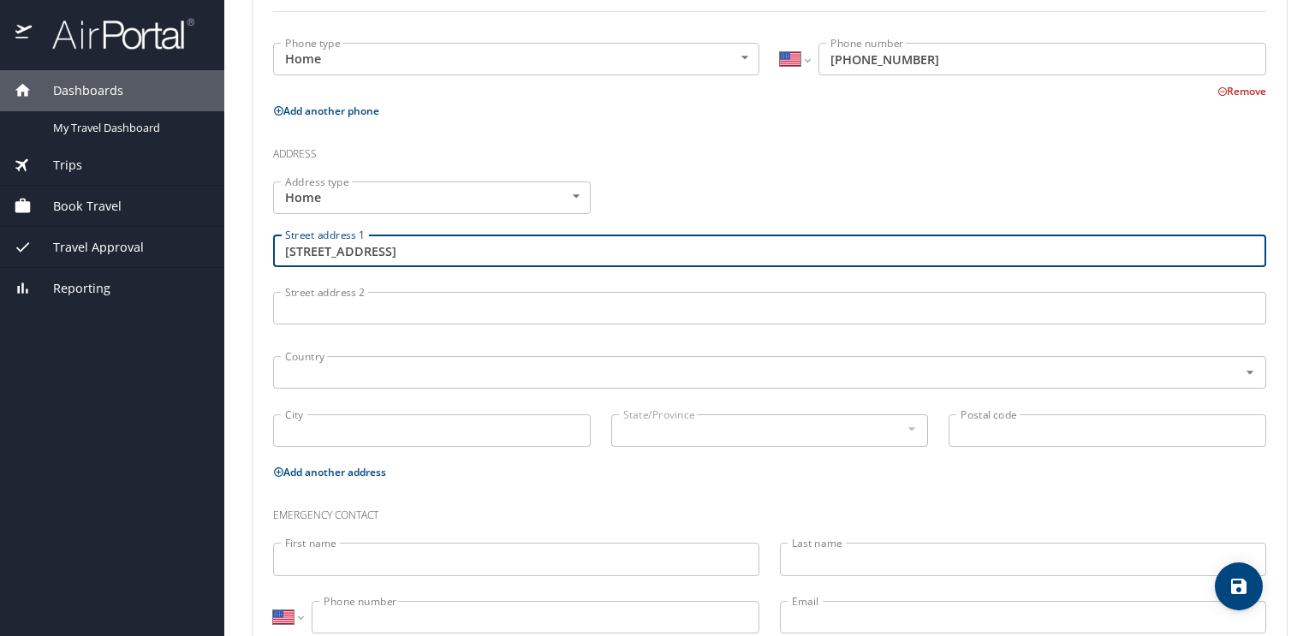
type input "4343 S. Picadilly St"
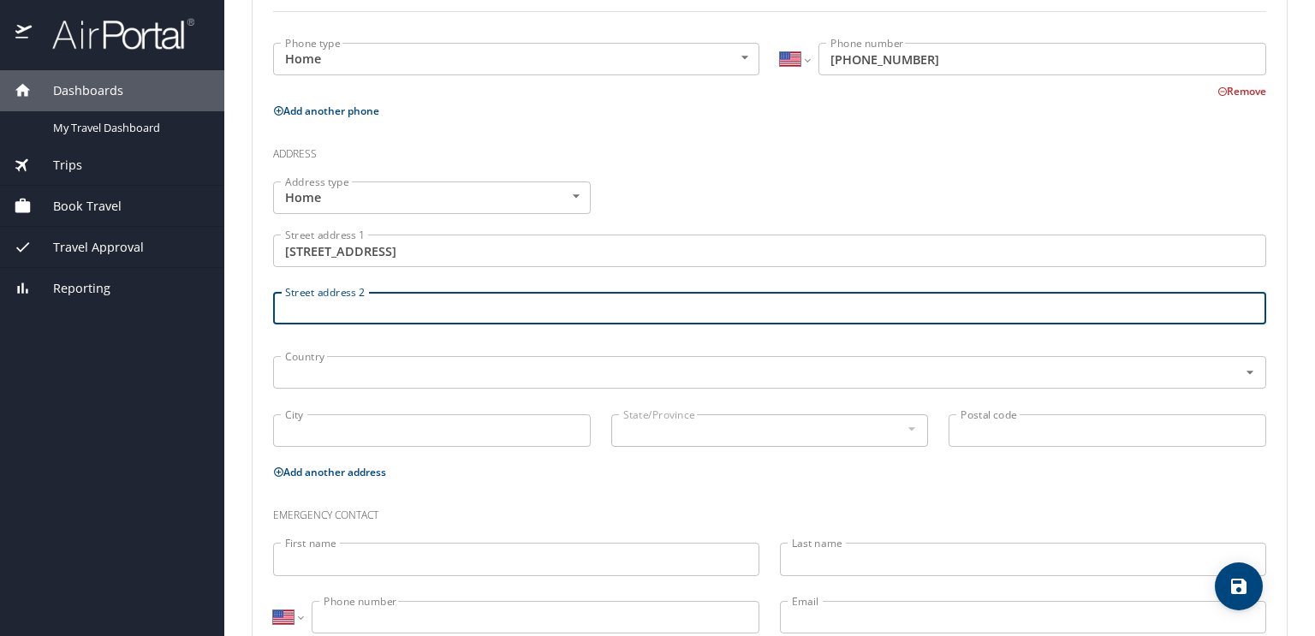
click at [370, 300] on input "Street address 2" at bounding box center [769, 308] width 993 height 33
type input "Apt 2406"
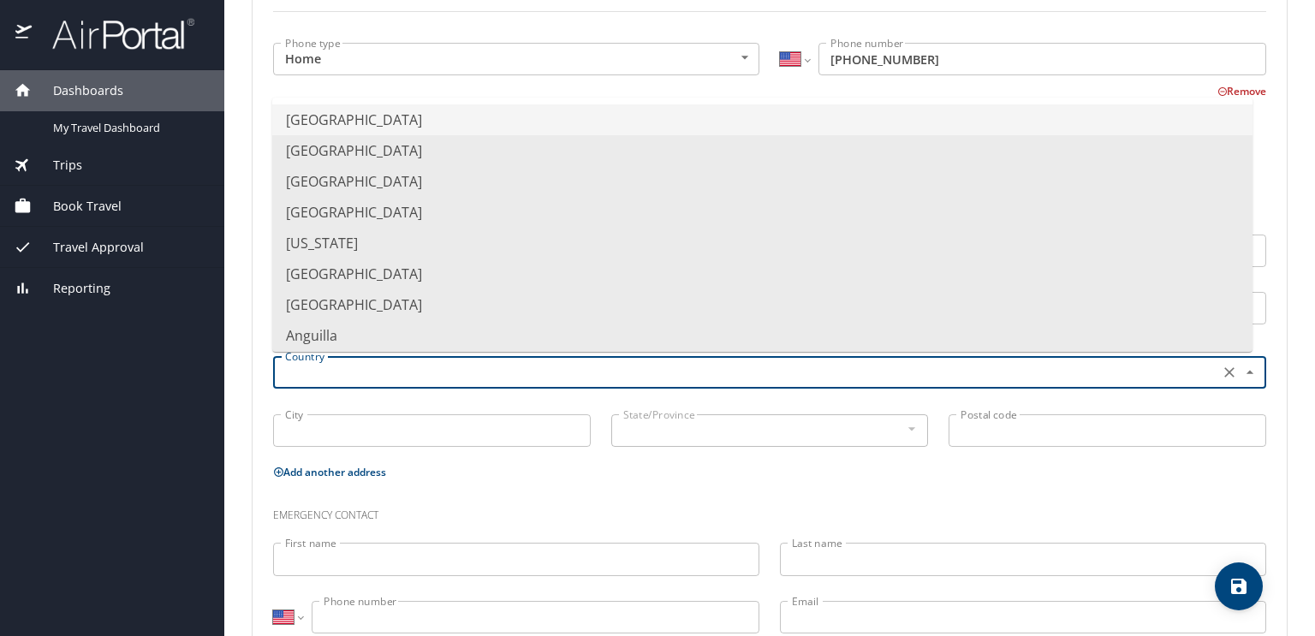
click at [346, 379] on input "text" at bounding box center [744, 372] width 933 height 22
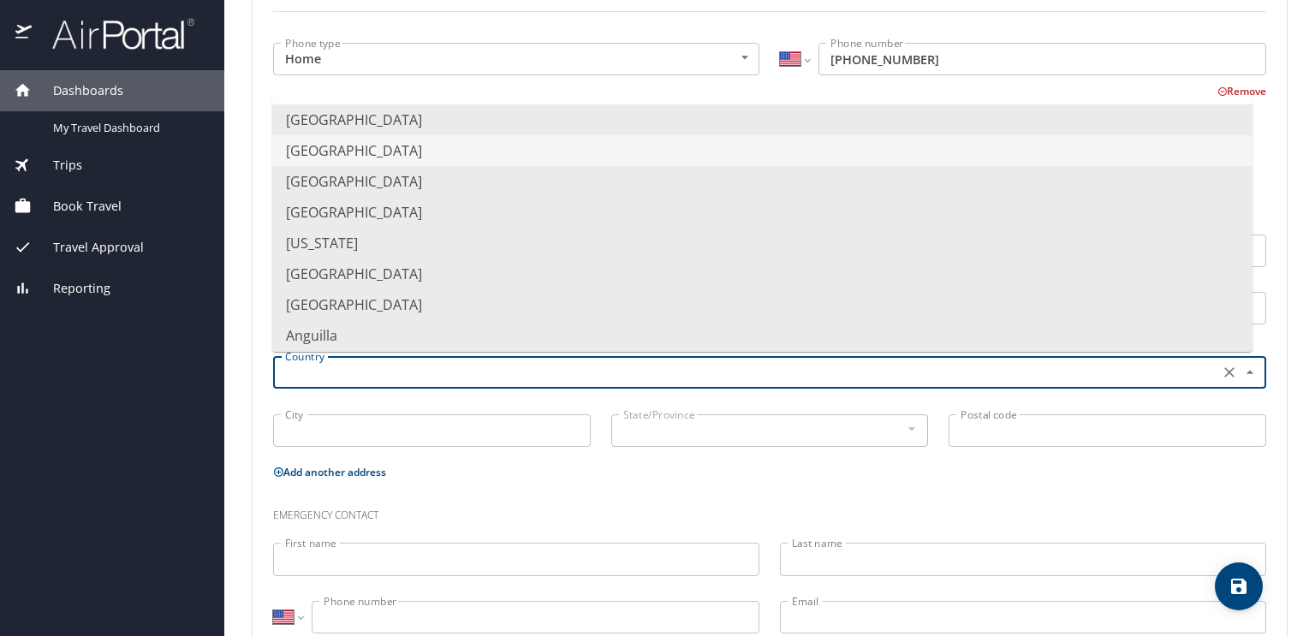
click at [339, 135] on li "Afghanistan" at bounding box center [762, 150] width 981 height 31
type input "Afghanistan"
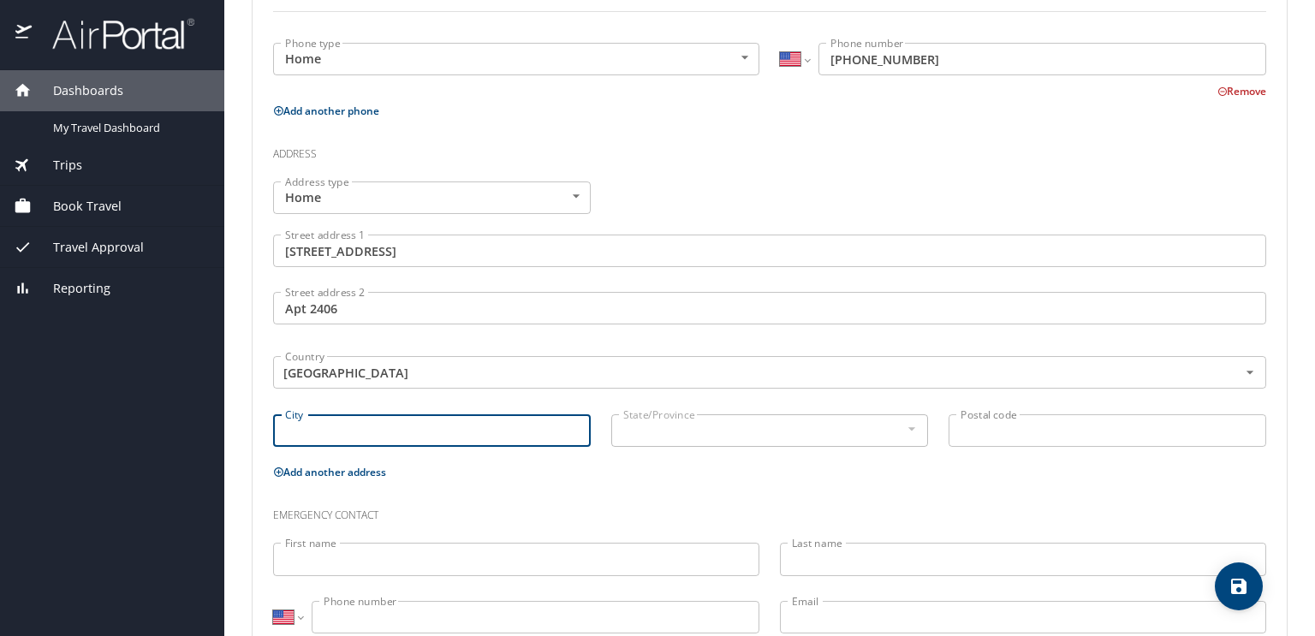
click at [356, 419] on input "City" at bounding box center [432, 430] width 318 height 33
type input "Aurora"
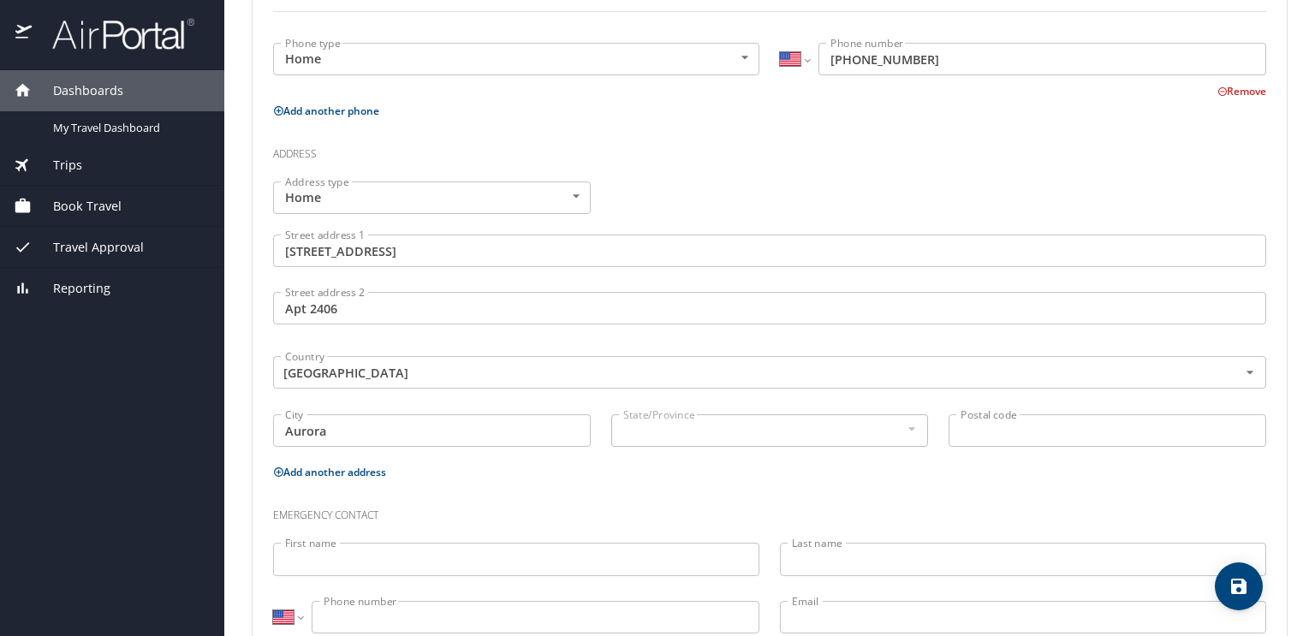
click at [905, 425] on div at bounding box center [911, 429] width 19 height 21
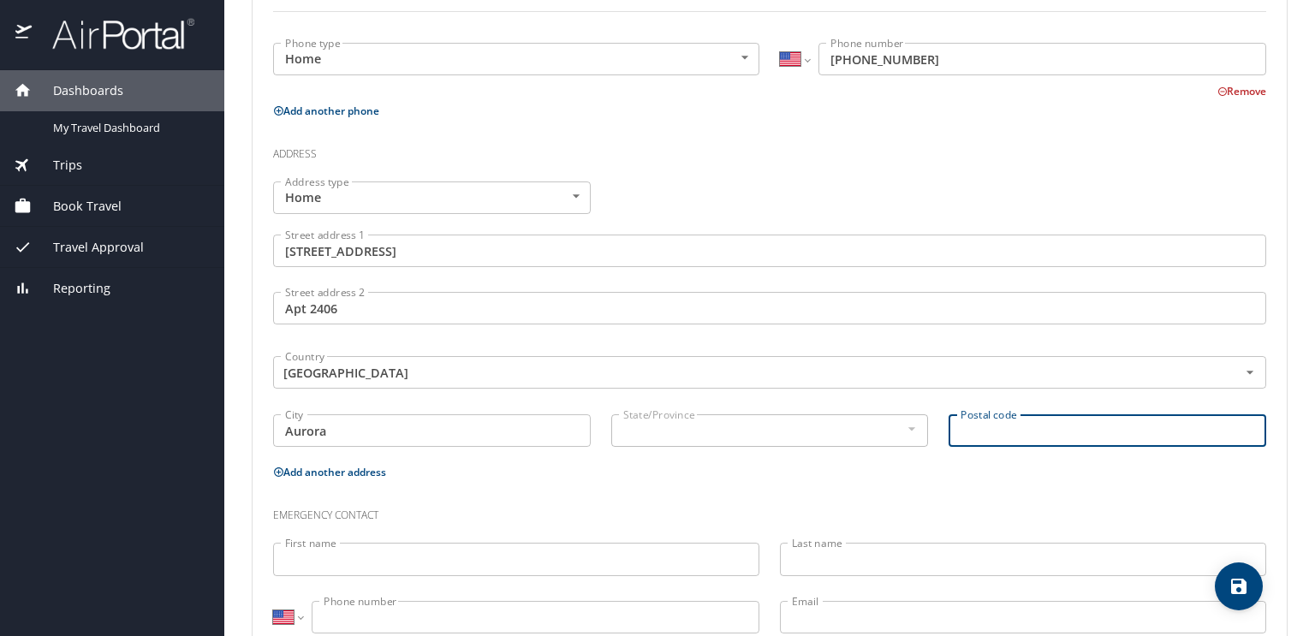
click at [988, 435] on input "Postal code" at bounding box center [1108, 430] width 318 height 33
type input "80015"
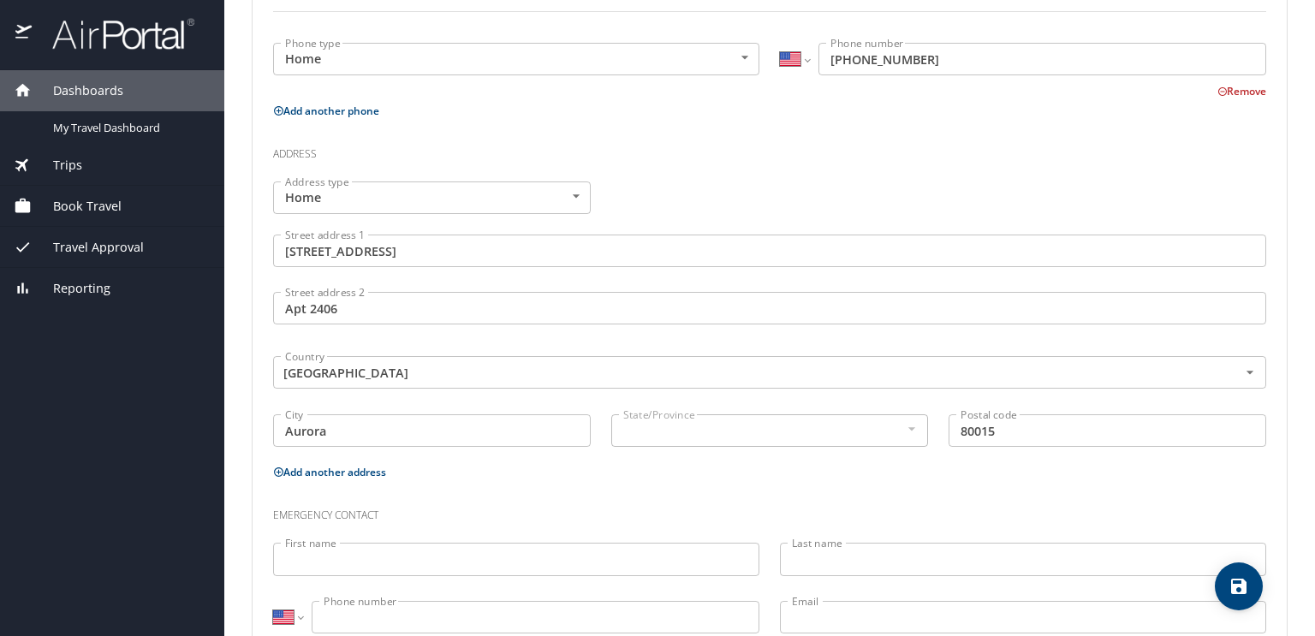
click at [903, 432] on div at bounding box center [911, 429] width 19 height 21
drag, startPoint x: 762, startPoint y: 441, endPoint x: 751, endPoint y: 440, distance: 11.2
click at [760, 441] on div "State/Province" at bounding box center [770, 430] width 318 height 33
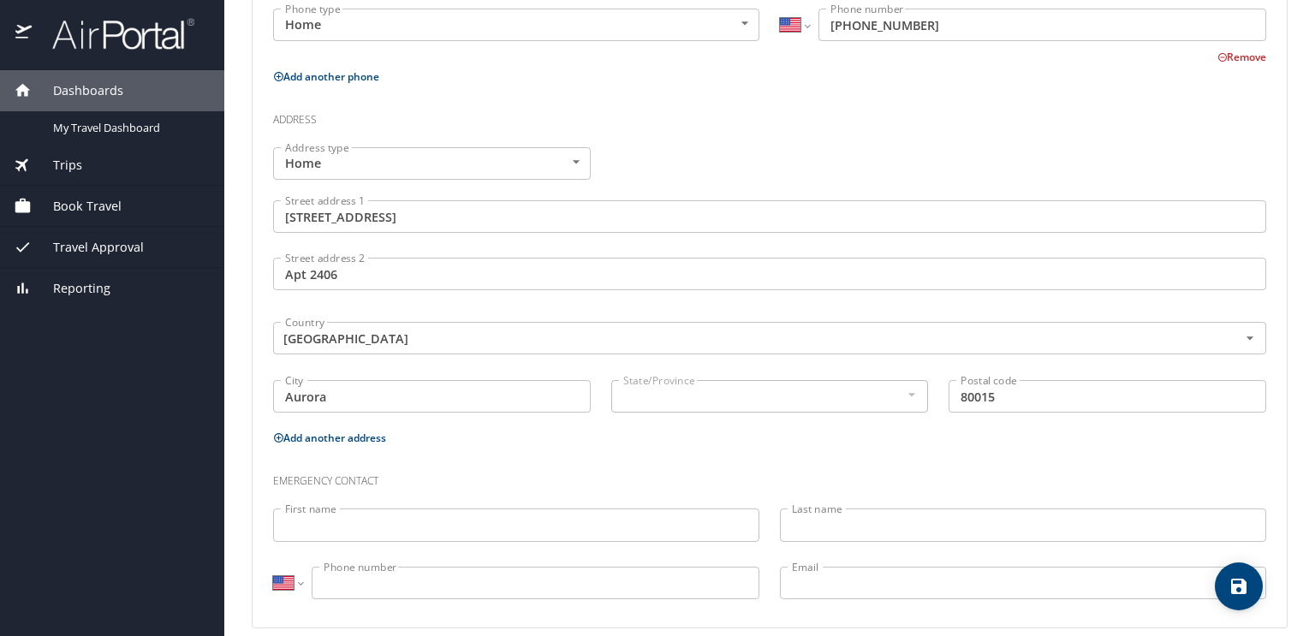
scroll to position [565, 0]
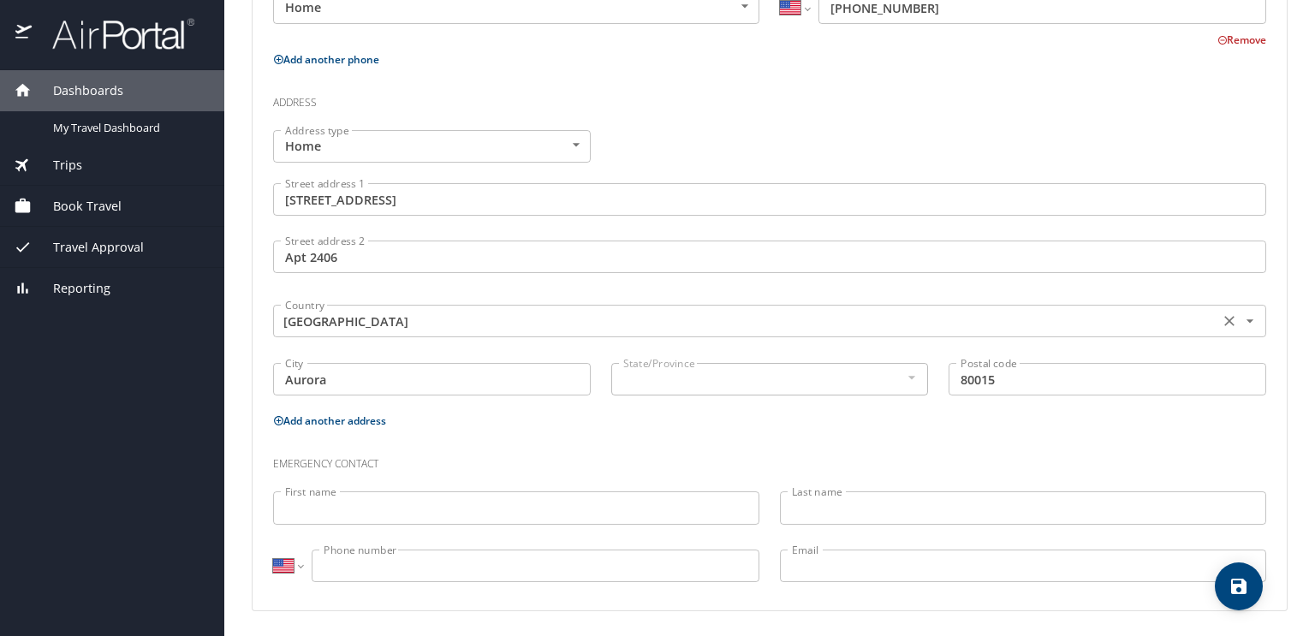
click at [607, 308] on div "Afghanistan Country" at bounding box center [769, 321] width 993 height 33
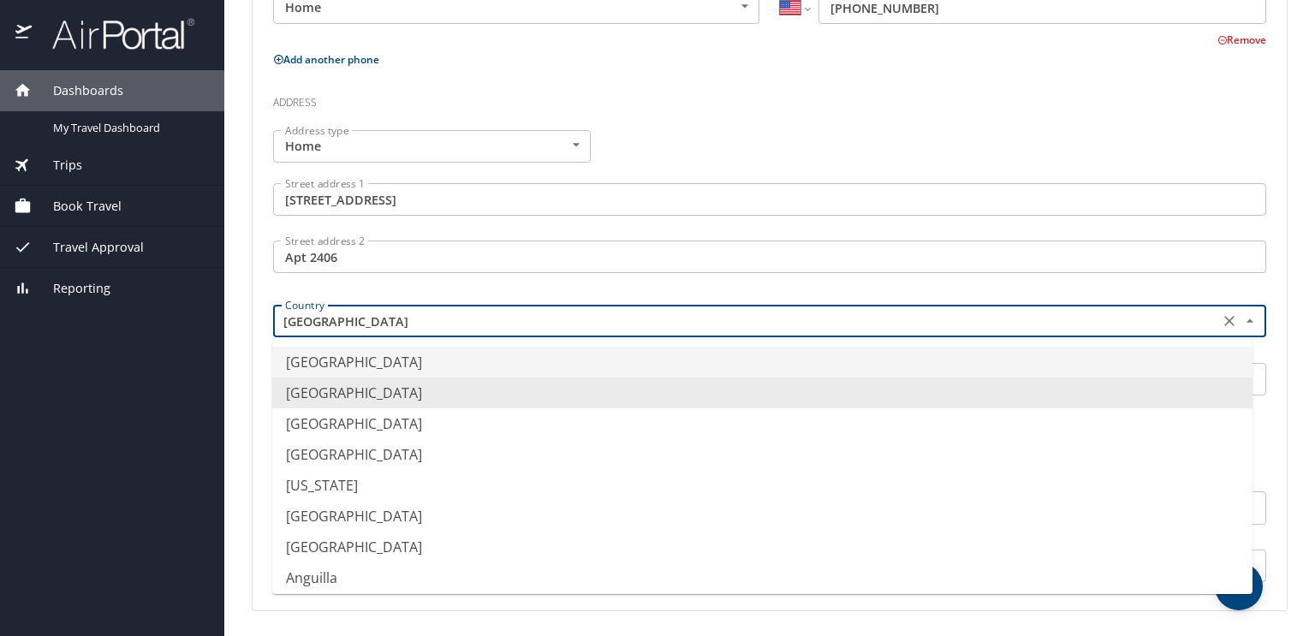
drag, startPoint x: 356, startPoint y: 325, endPoint x: 308, endPoint y: 366, distance: 63.2
click at [308, 366] on li "United States of America" at bounding box center [762, 362] width 981 height 31
type input "United States of America"
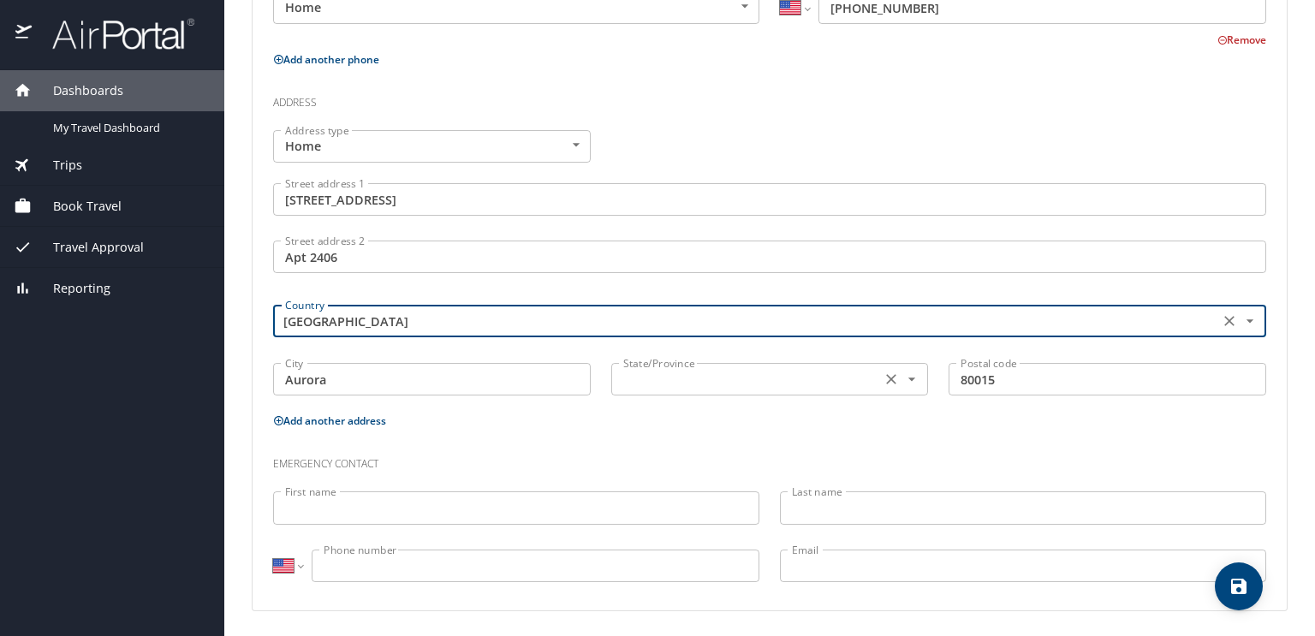
click at [909, 379] on icon "Open" at bounding box center [912, 380] width 7 height 3
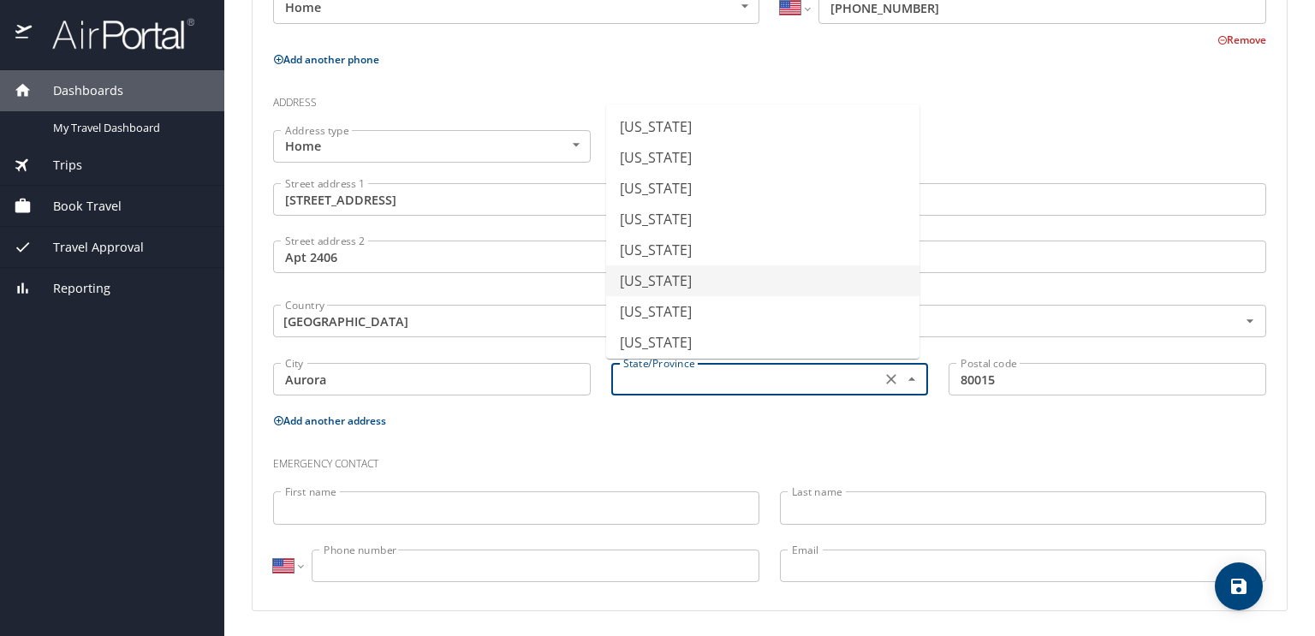
click at [730, 275] on li "Colorado" at bounding box center [762, 280] width 313 height 31
type input "Colorado"
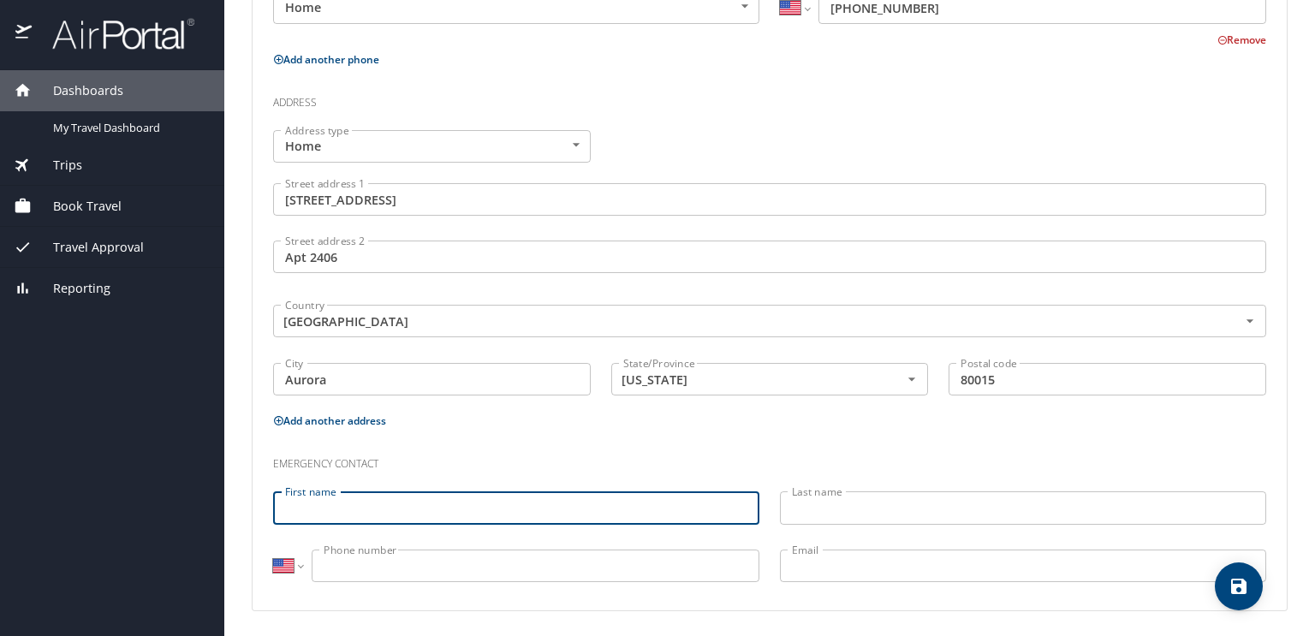
click at [428, 496] on input "First name" at bounding box center [516, 508] width 486 height 33
type input "latisha"
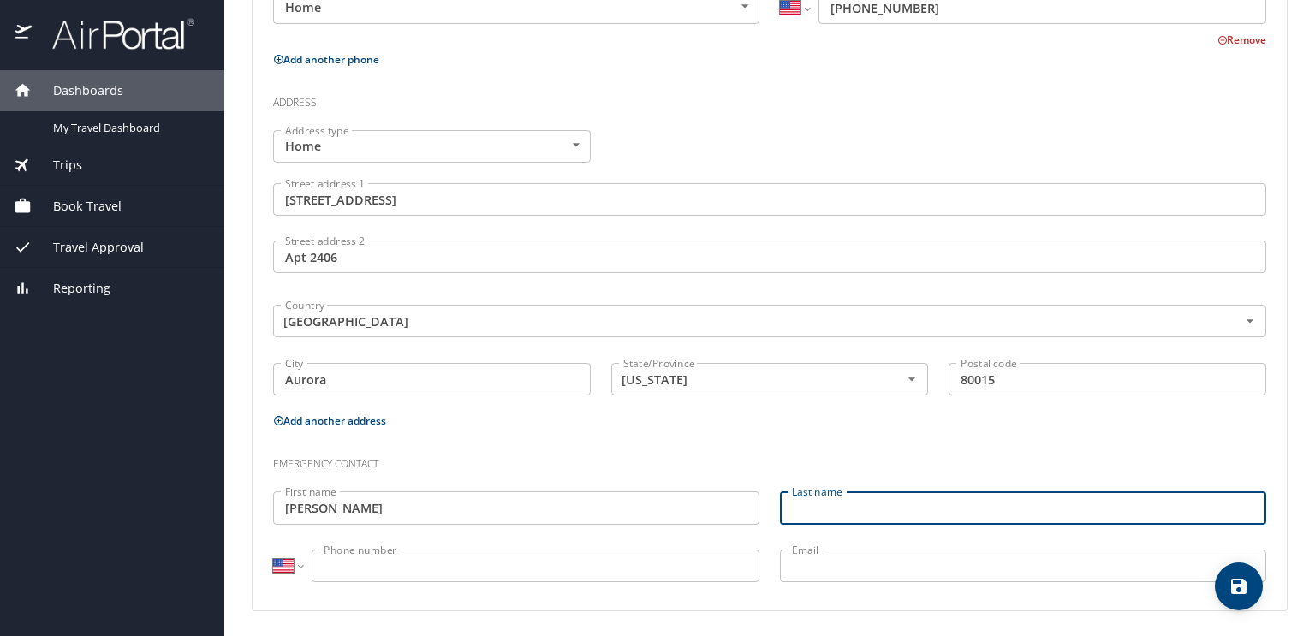
click at [835, 501] on input "Last name" at bounding box center [1023, 508] width 486 height 33
type input "Williams"
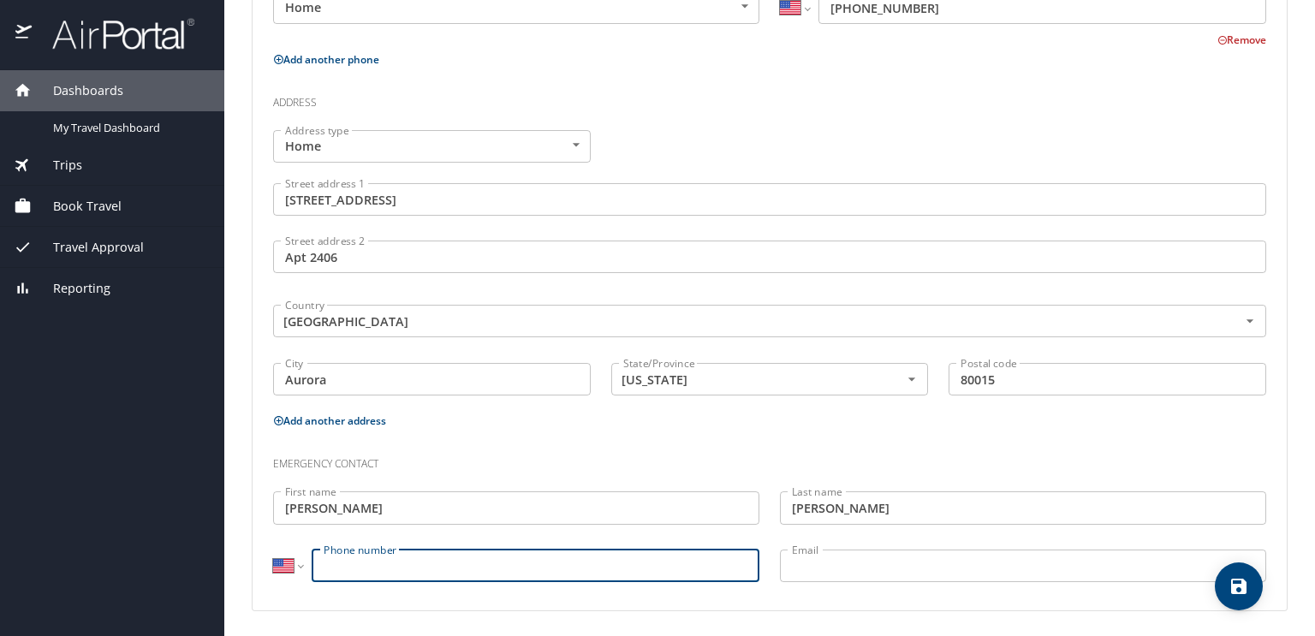
click at [396, 560] on input "Phone number" at bounding box center [536, 566] width 448 height 33
type input "(501) 247-9935"
click at [851, 569] on input "Email" at bounding box center [1023, 566] width 486 height 33
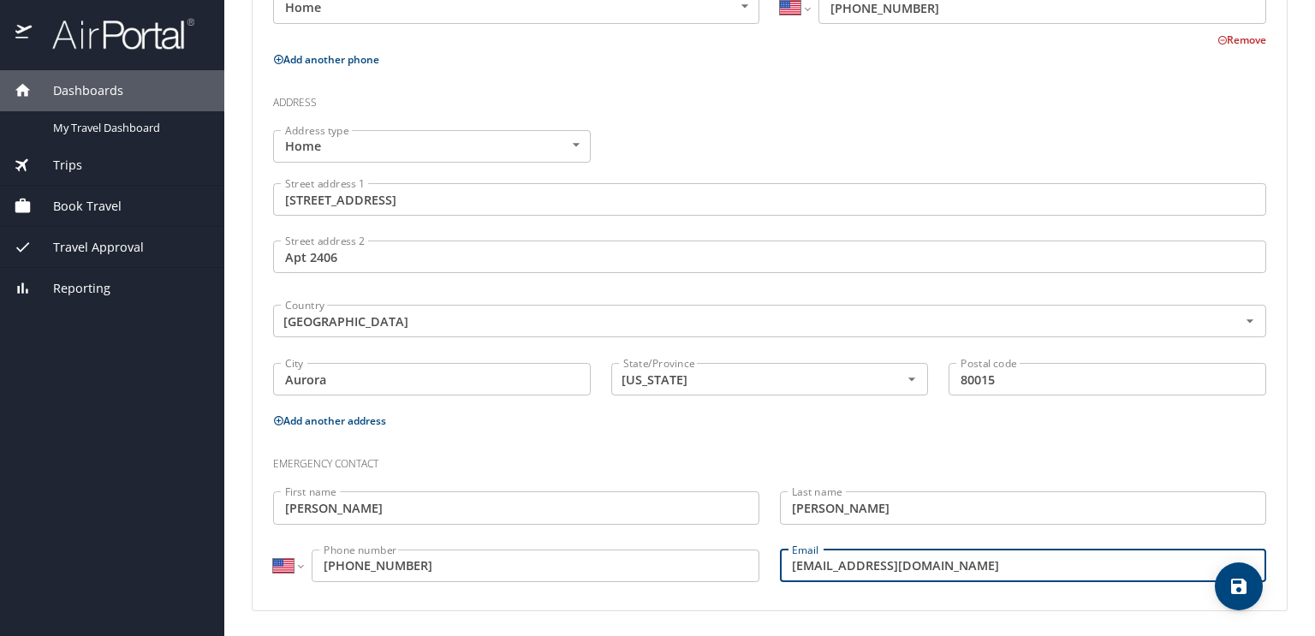
type input "tishwilliams6@icloud.com"
click at [1243, 587] on icon "save" at bounding box center [1238, 586] width 15 height 15
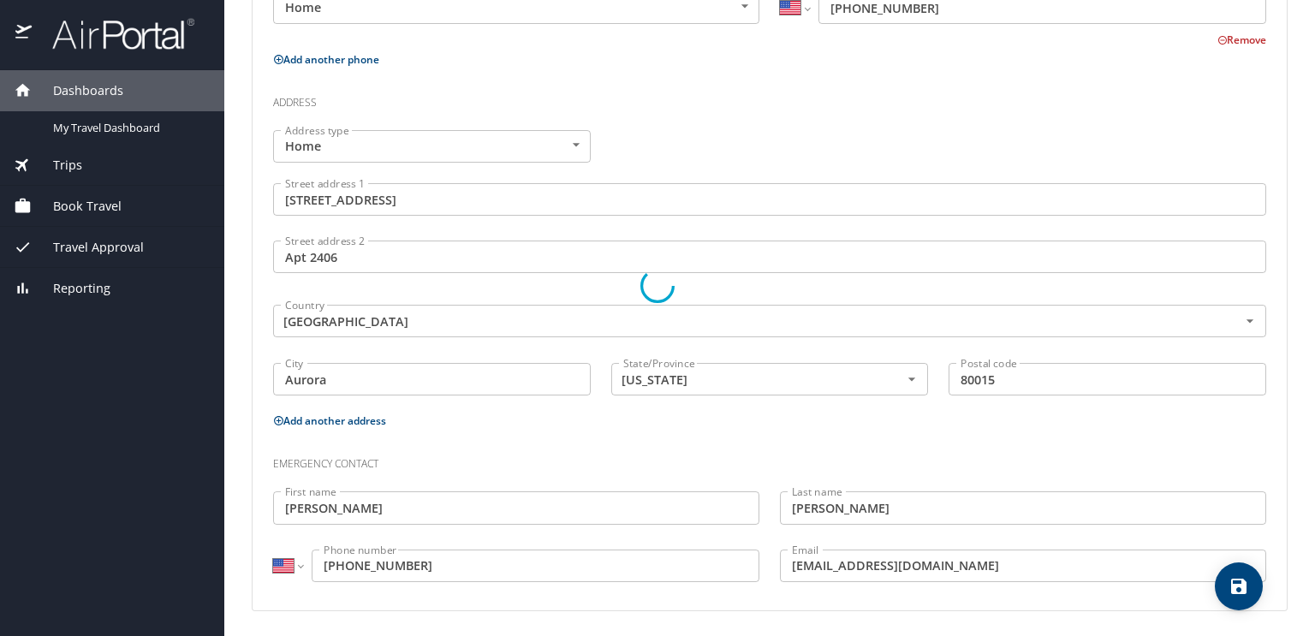
select select "US"
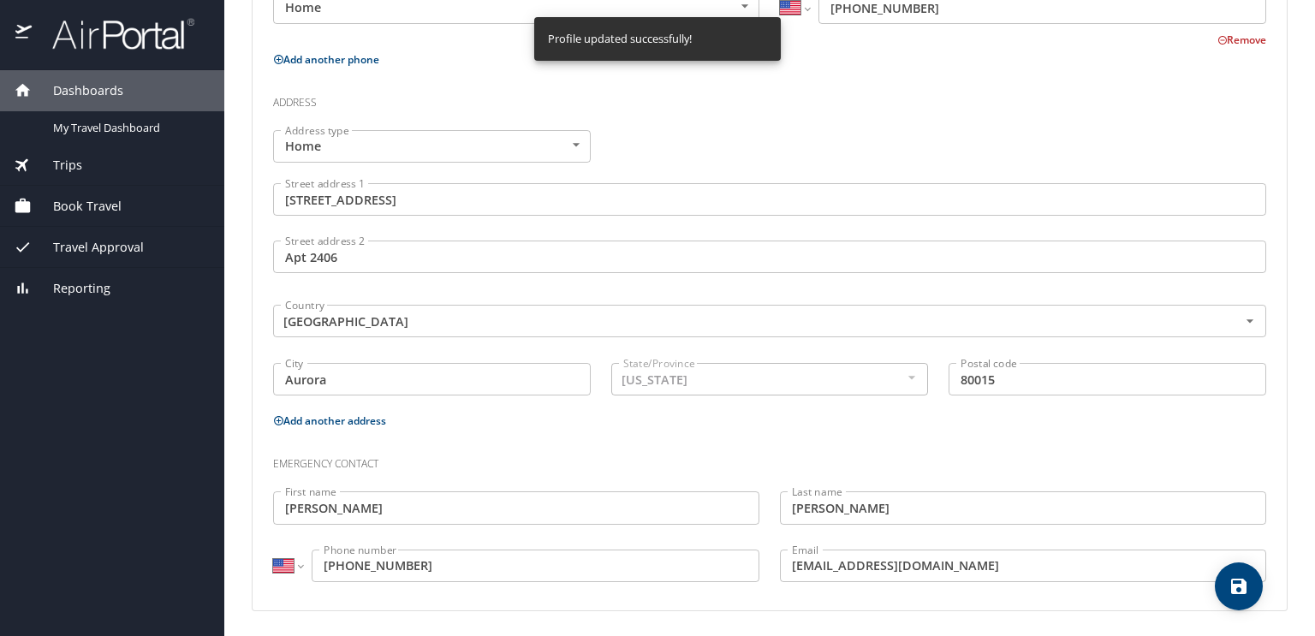
select select "US"
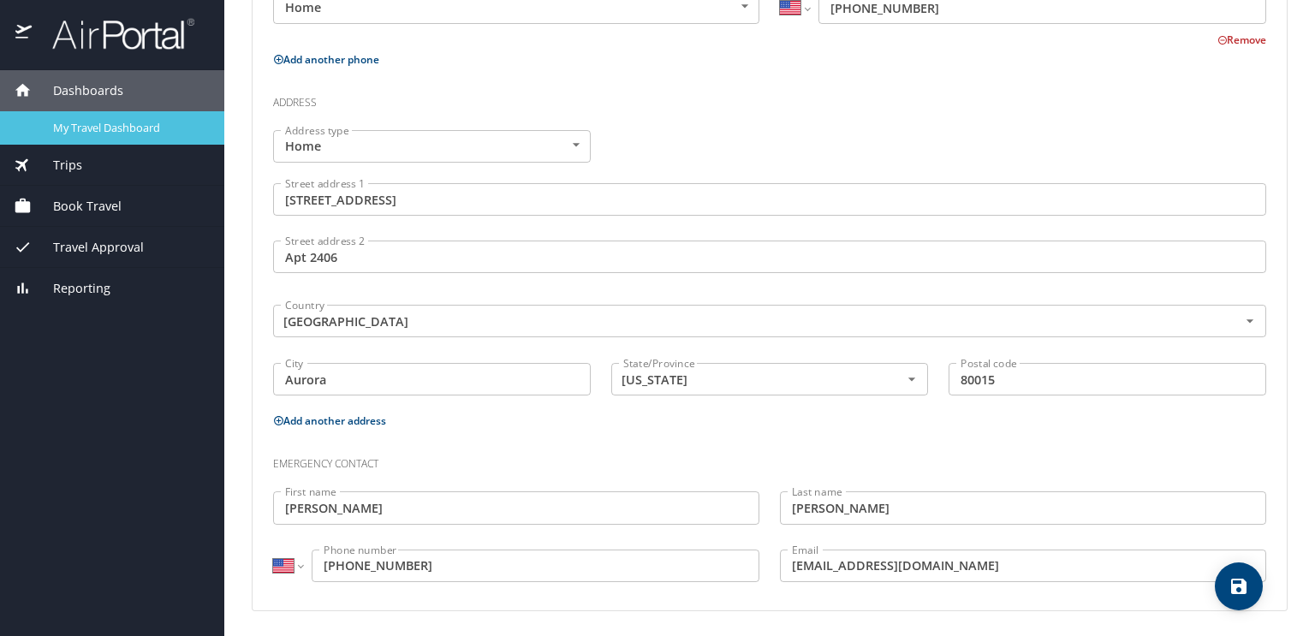
click at [135, 123] on span "My Travel Dashboard" at bounding box center [128, 128] width 151 height 16
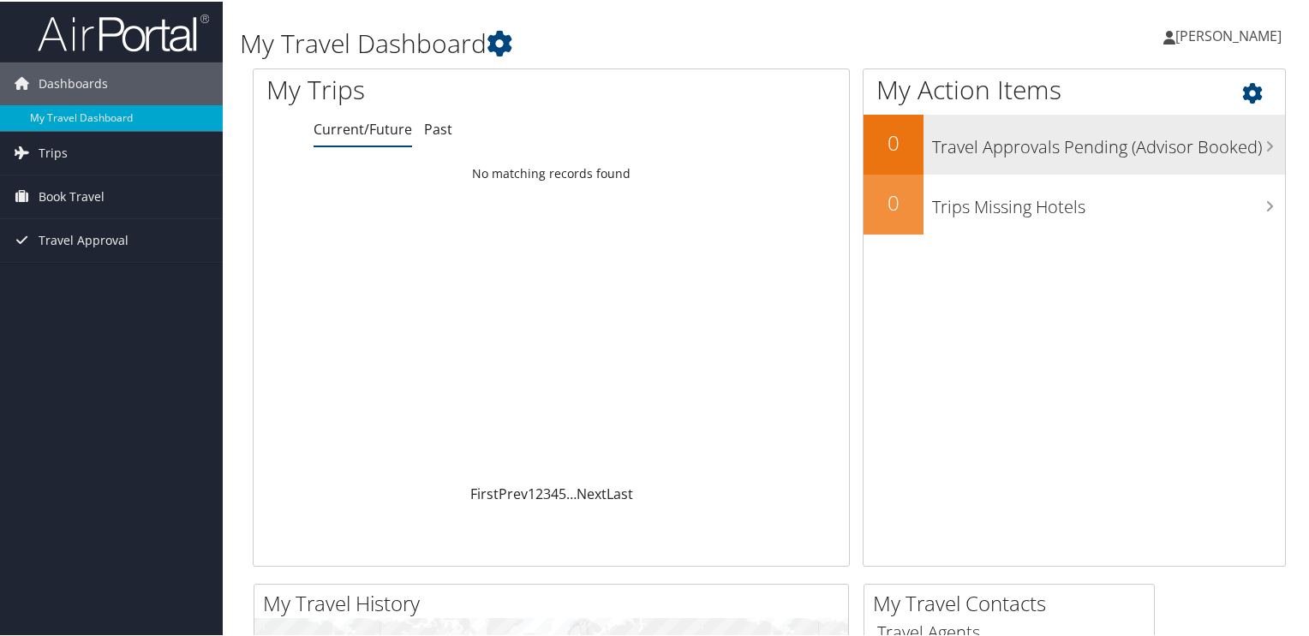
click at [1002, 157] on div "Travel Approvals Pending (Advisor Booked)" at bounding box center [1103, 143] width 361 height 60
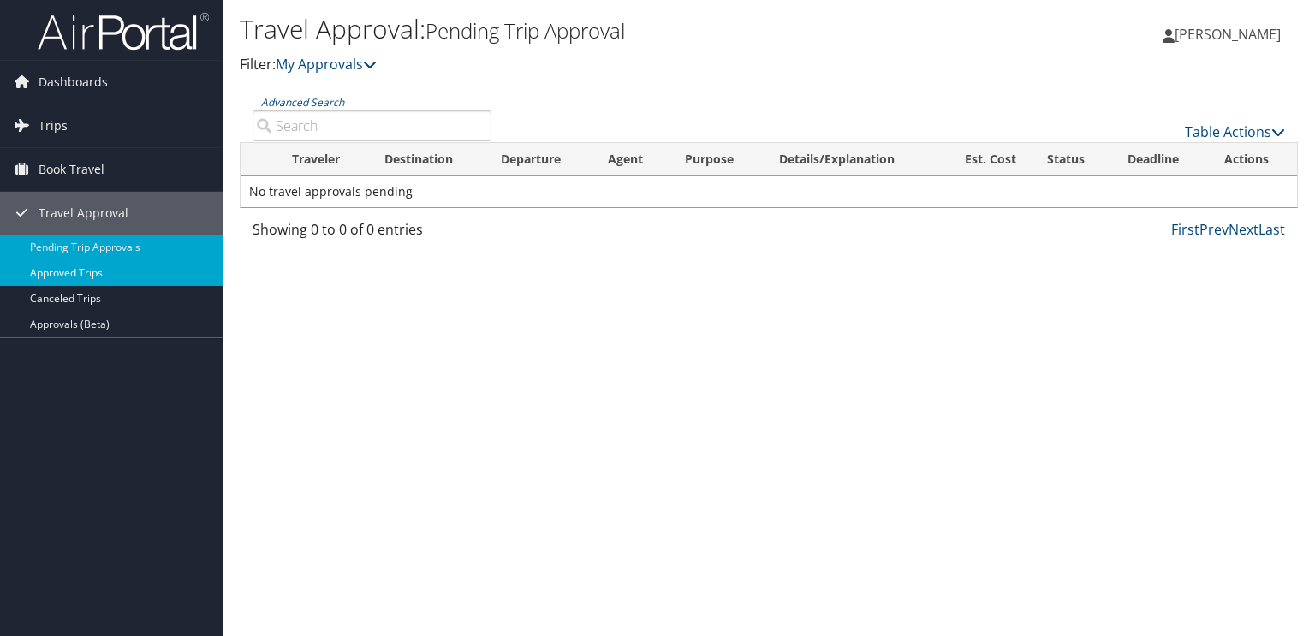
click at [76, 267] on link "Approved Trips" at bounding box center [111, 273] width 223 height 26
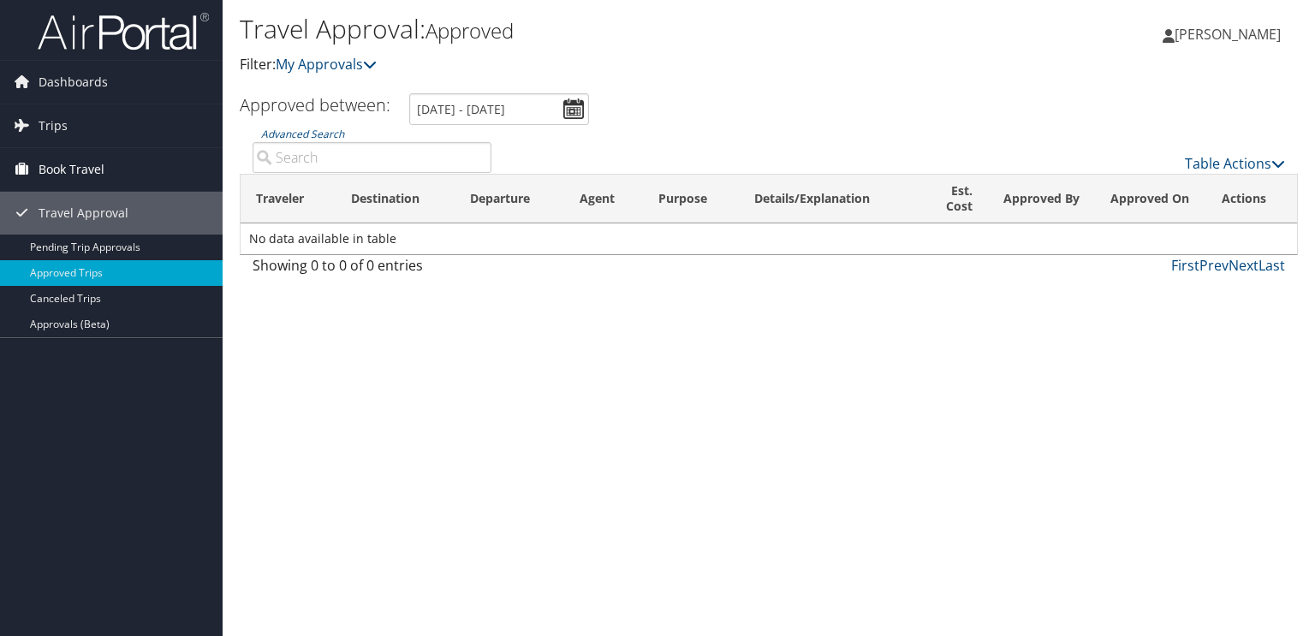
click at [76, 160] on span "Book Travel" at bounding box center [72, 169] width 66 height 43
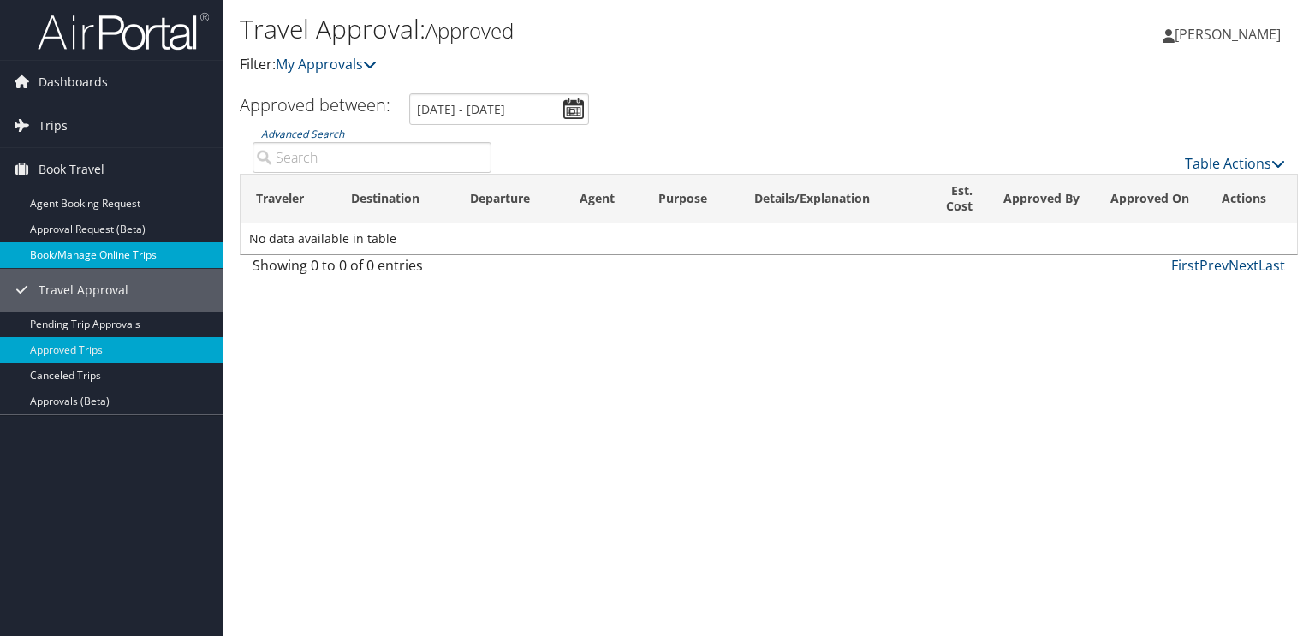
click at [92, 260] on link "Book/Manage Online Trips" at bounding box center [111, 255] width 223 height 26
